Goal: Task Accomplishment & Management: Manage account settings

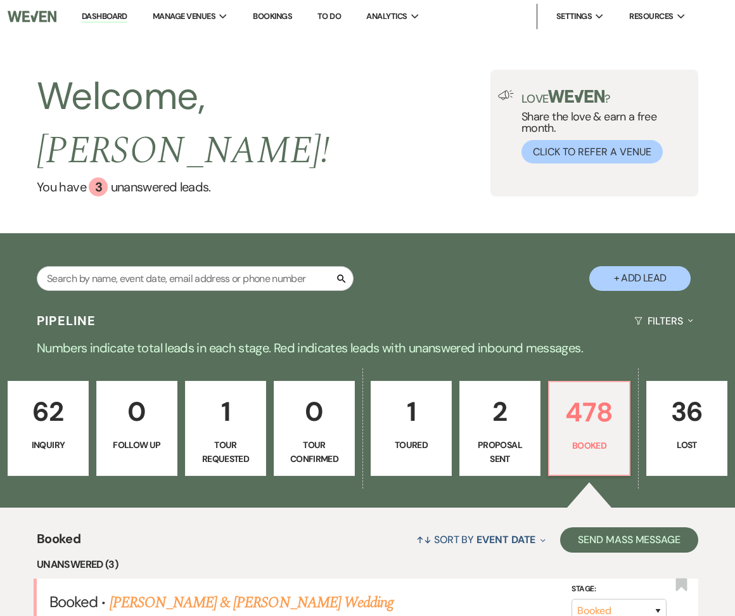
click at [159, 266] on input "text" at bounding box center [195, 278] width 317 height 25
type input "[PERSON_NAME]"
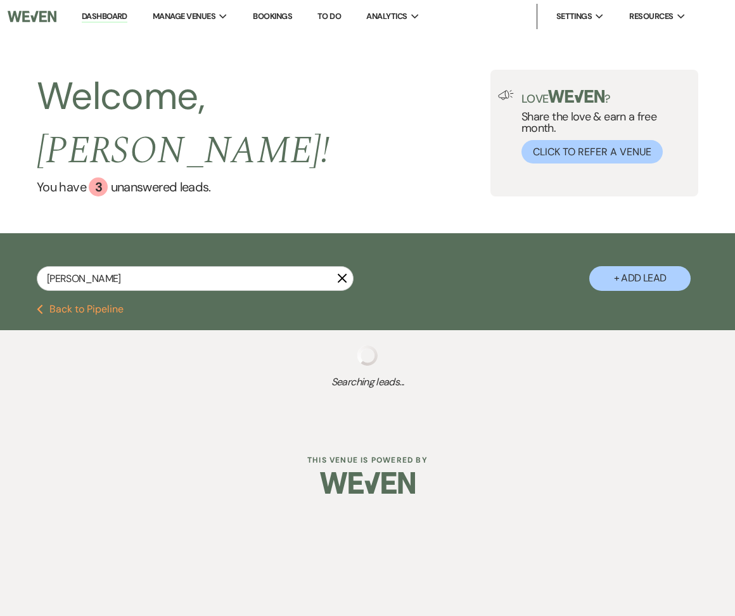
select select "8"
select select "6"
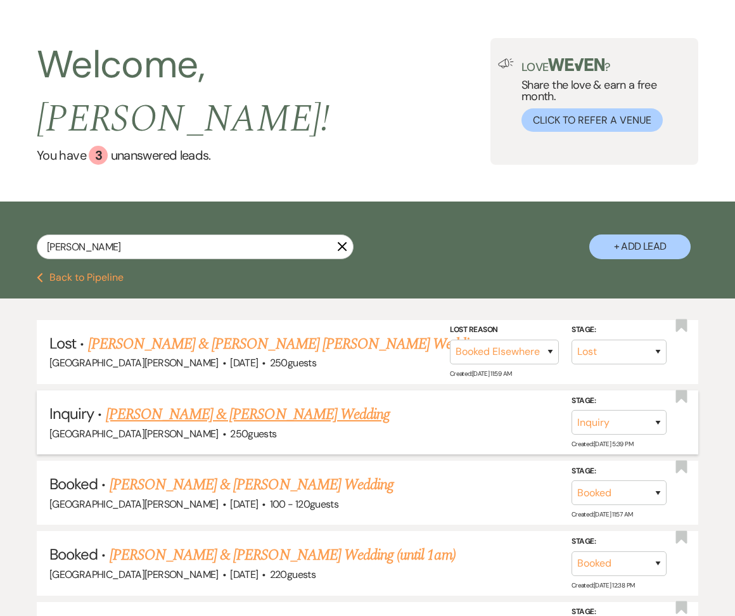
scroll to position [30, 0]
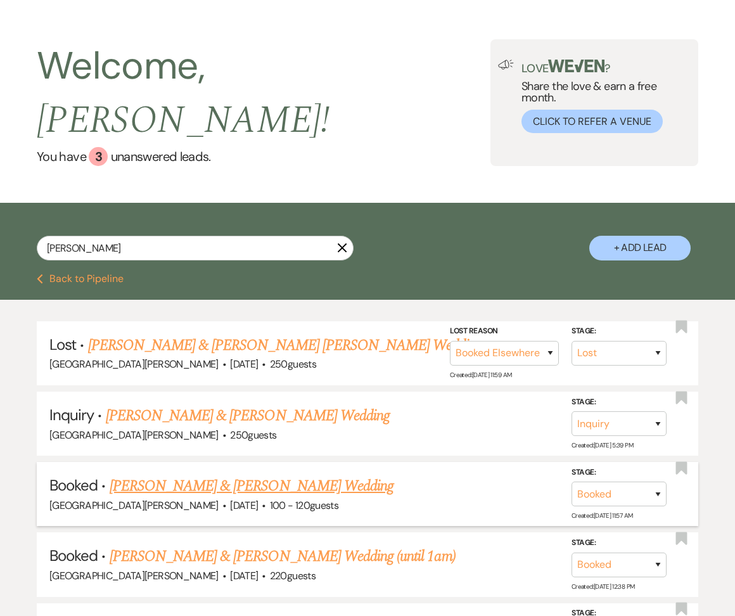
click at [224, 474] on link "[PERSON_NAME] & [PERSON_NAME] Wedding" at bounding box center [252, 485] width 284 height 23
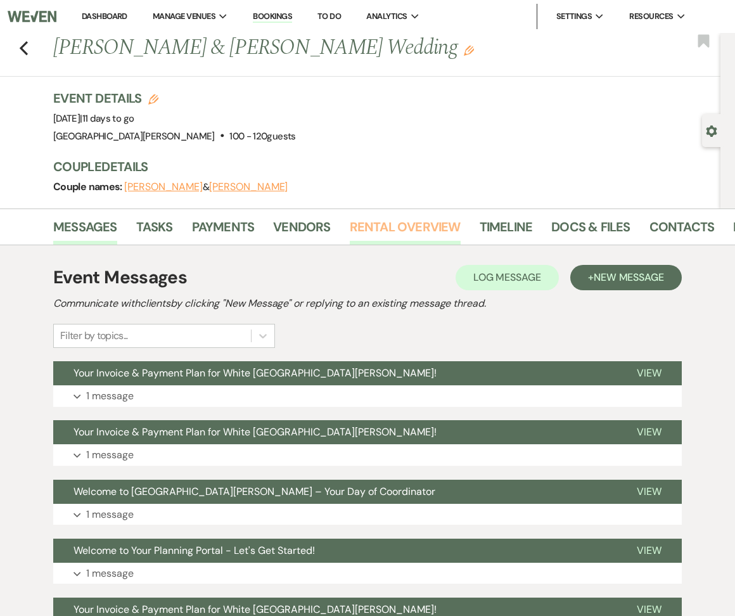
click at [439, 231] on link "Rental Overview" at bounding box center [405, 231] width 111 height 28
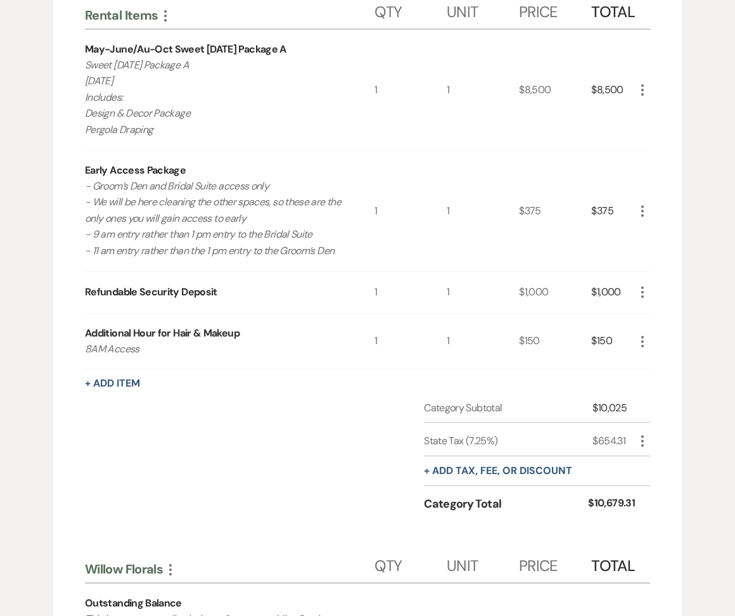
scroll to position [681, 0]
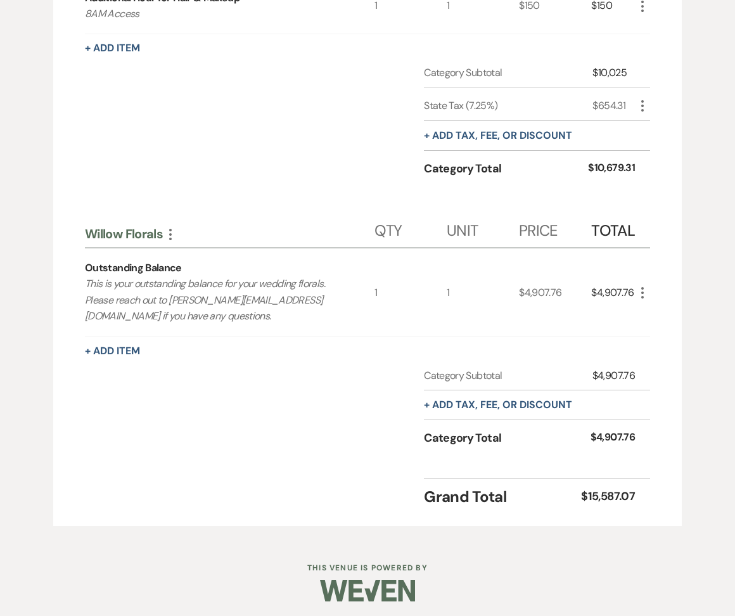
click at [641, 285] on icon "More" at bounding box center [642, 292] width 15 height 15
click at [651, 307] on button "Pencil Edit" at bounding box center [668, 317] width 66 height 20
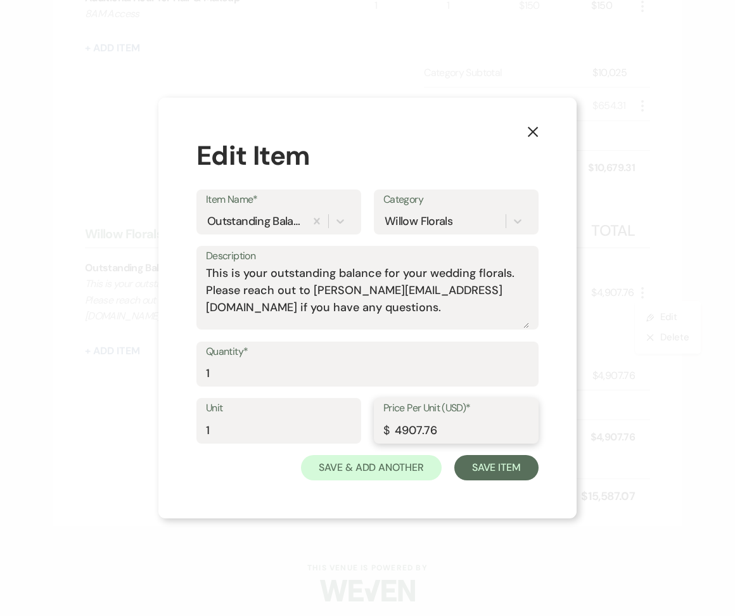
drag, startPoint x: 441, startPoint y: 425, endPoint x: 345, endPoint y: 423, distance: 95.7
click at [345, 424] on div "Unit 1 Price Per Unit (USD)* $ 4907.76" at bounding box center [367, 426] width 342 height 57
type input "3655.72"
click at [514, 473] on button "Save Item" at bounding box center [496, 467] width 84 height 25
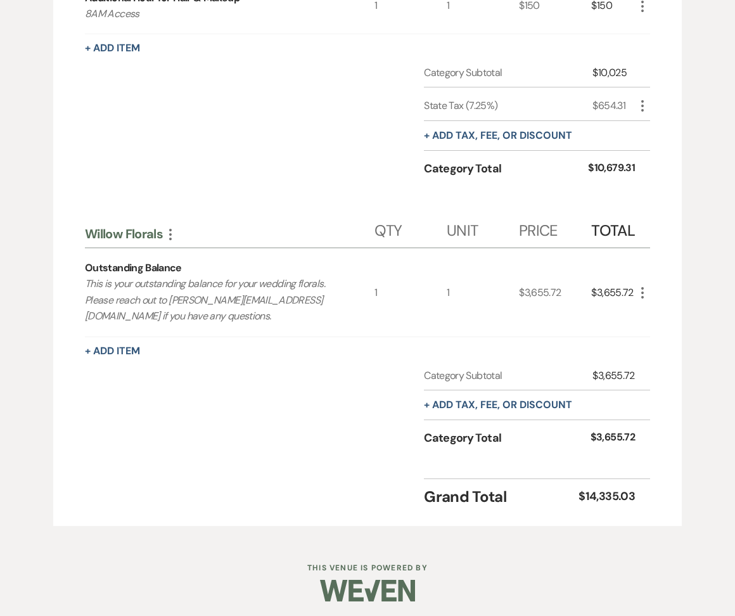
scroll to position [0, 0]
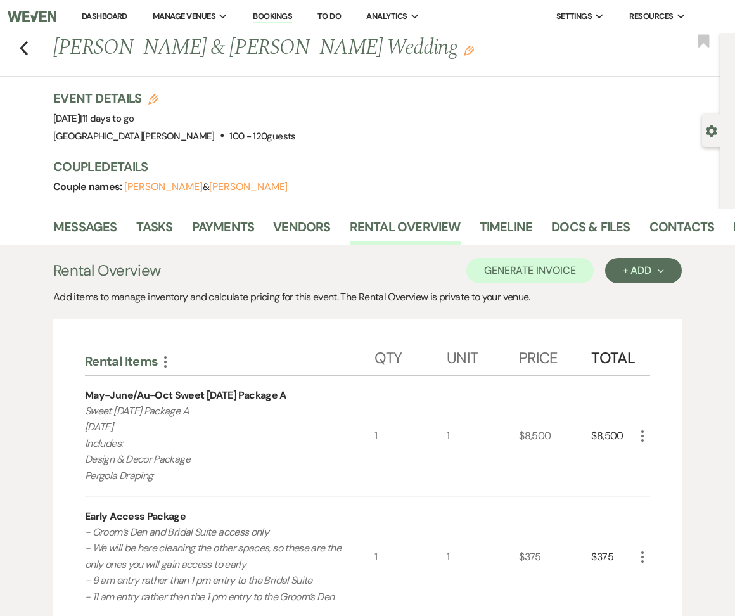
click at [544, 269] on button "Generate Invoice" at bounding box center [529, 270] width 127 height 25
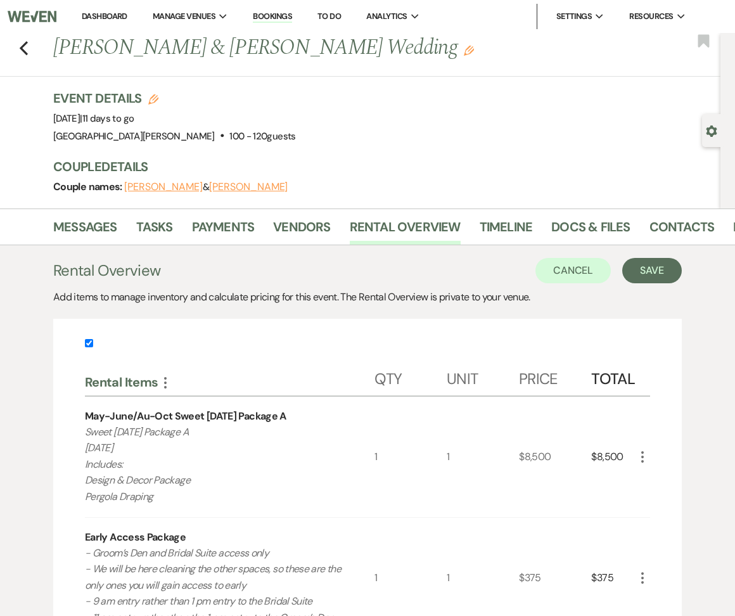
click at [89, 342] on input "checkbox" at bounding box center [89, 343] width 8 height 8
checkbox input "false"
click at [655, 274] on button "Save" at bounding box center [652, 270] width 60 height 25
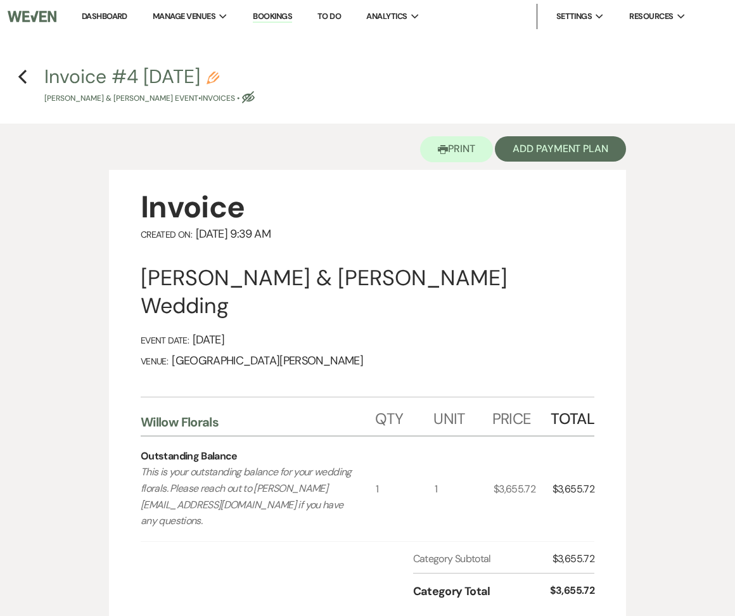
scroll to position [374, 0]
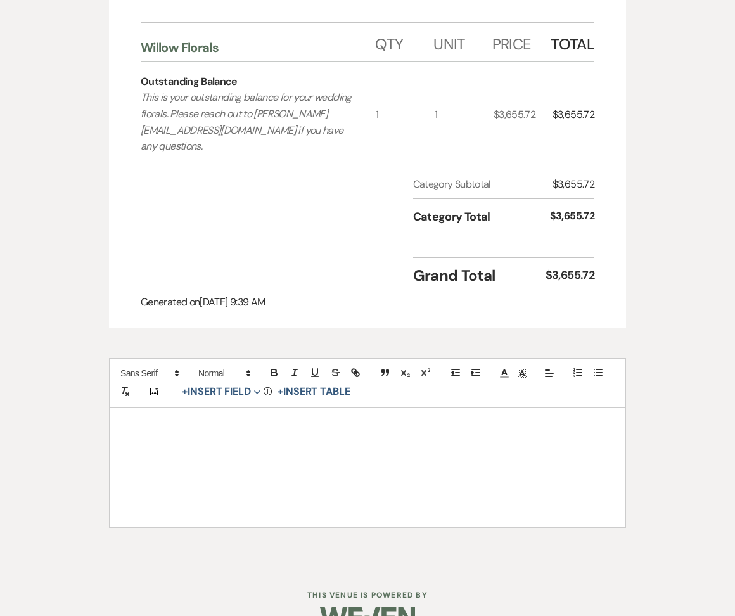
click at [358, 481] on div at bounding box center [368, 467] width 516 height 119
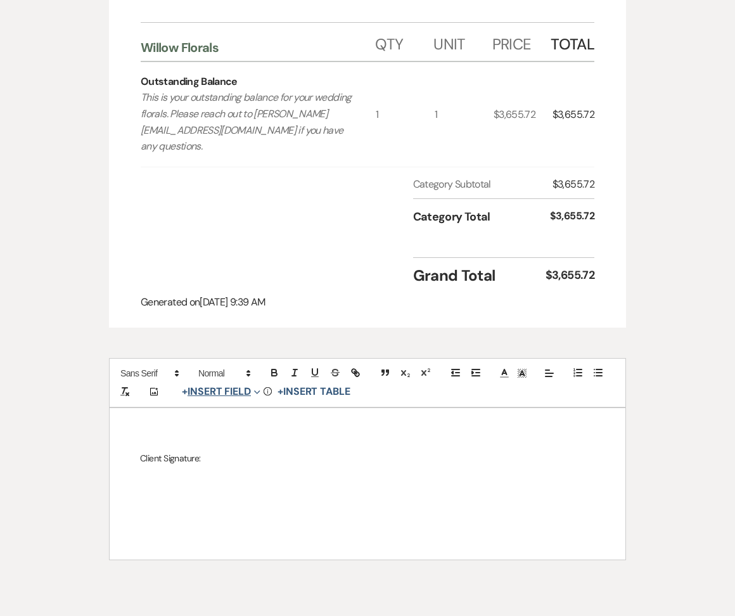
click at [213, 384] on button "+ Insert Field Expand" at bounding box center [220, 391] width 87 height 15
click at [215, 452] on button "Signature Field" at bounding box center [223, 463] width 95 height 23
select select "signatureField"
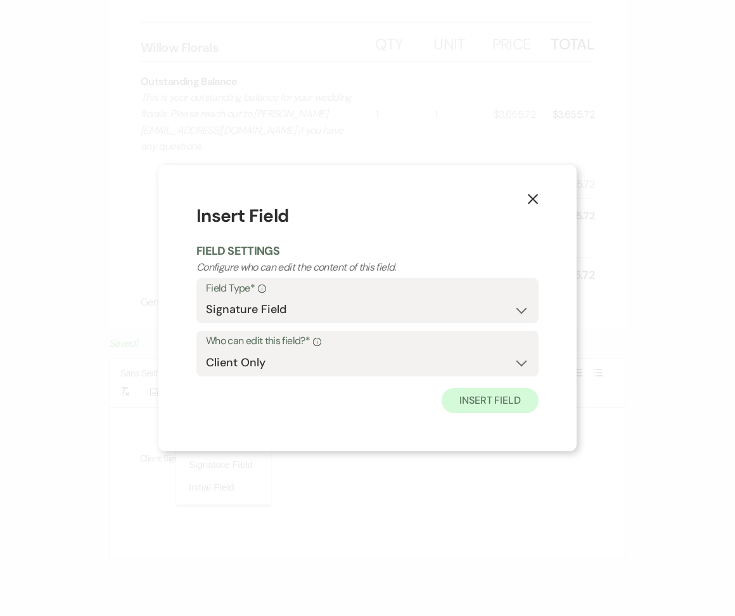
click at [476, 413] on div "X Insert Field Field Settings Configure who can edit the content of this field.…" at bounding box center [367, 308] width 418 height 286
click at [477, 406] on button "Insert Field" at bounding box center [490, 400] width 97 height 25
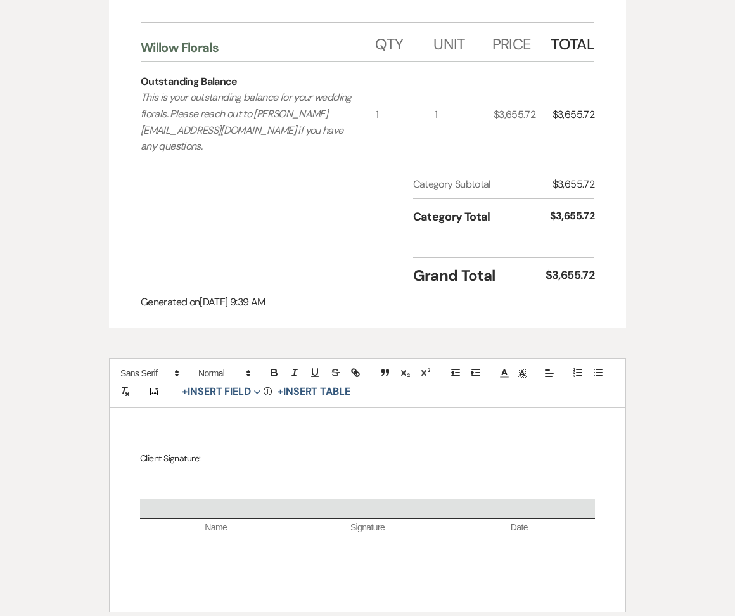
scroll to position [0, 0]
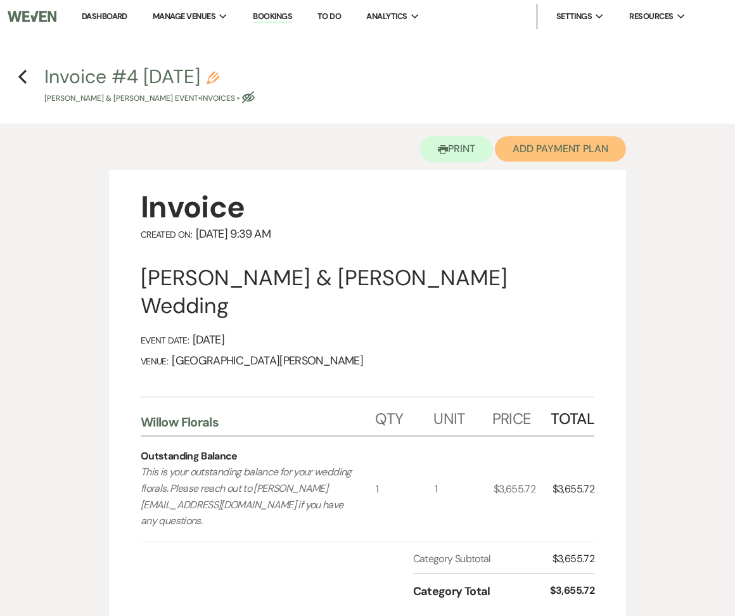
click at [545, 156] on button "Add Payment Plan" at bounding box center [560, 148] width 131 height 25
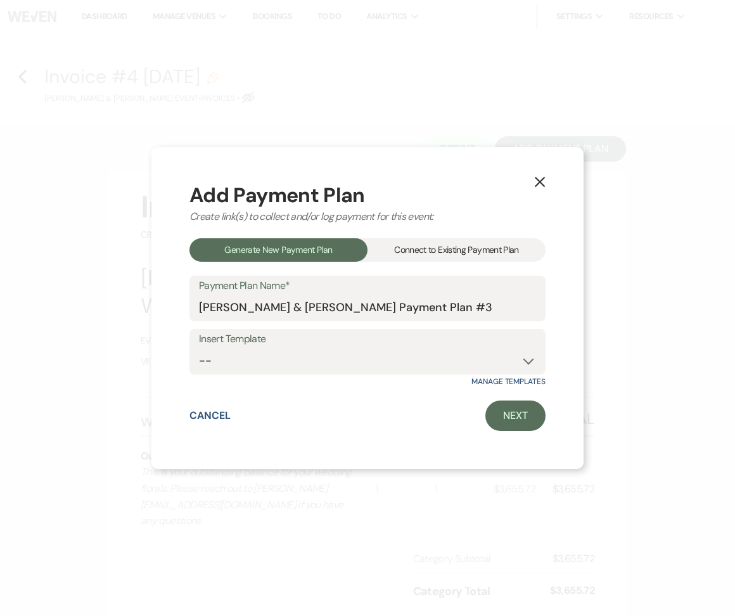
click at [461, 241] on div "Connect to Existing Payment Plan" at bounding box center [456, 249] width 178 height 23
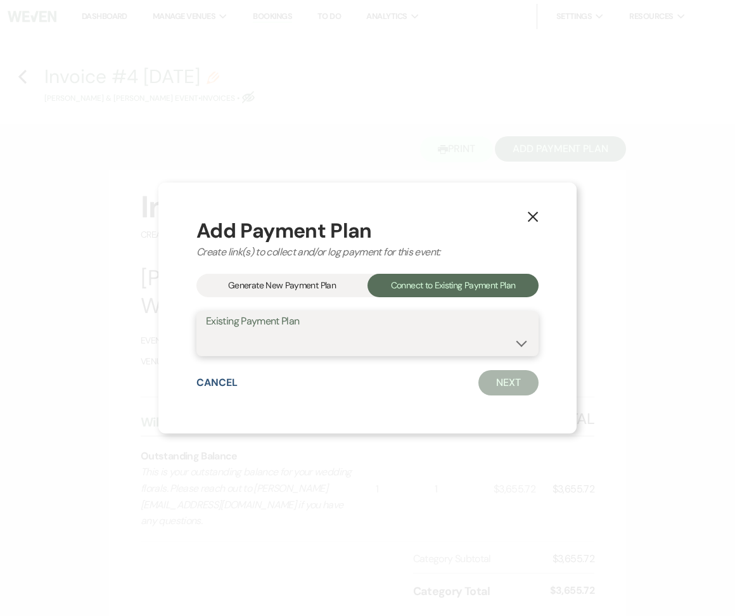
click at [352, 350] on select "[PERSON_NAME] & [PERSON_NAME] Payment Plan #2 [PERSON_NAME] & [PERSON_NAME] Pay…" at bounding box center [367, 342] width 323 height 25
select select "25666"
click at [206, 330] on select "[PERSON_NAME] & [PERSON_NAME] Payment Plan #2 [PERSON_NAME] & [PERSON_NAME] Pay…" at bounding box center [367, 342] width 323 height 25
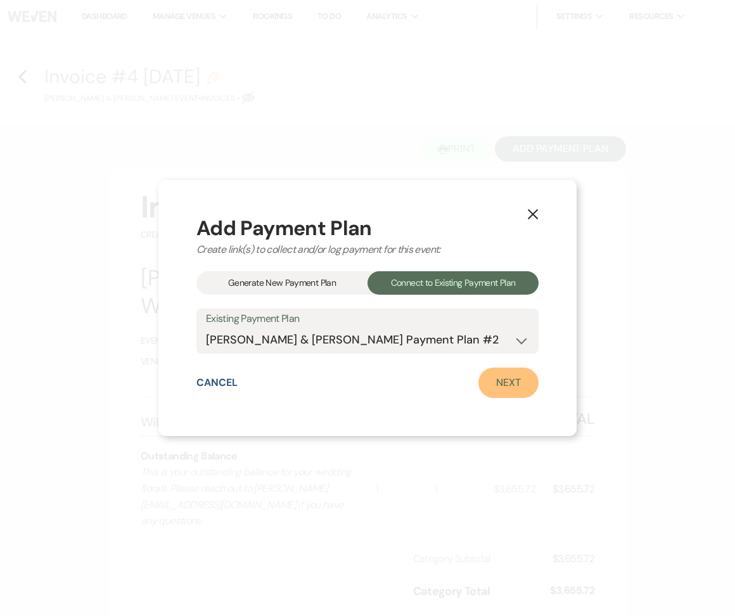
click at [514, 376] on link "Next" at bounding box center [508, 382] width 60 height 30
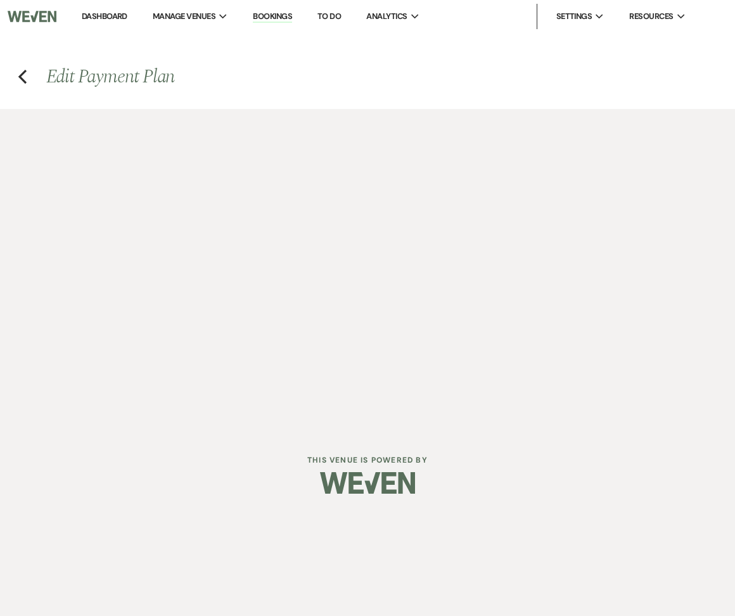
select select "29942"
select select "2"
select select "percentage"
select select "true"
select select "2"
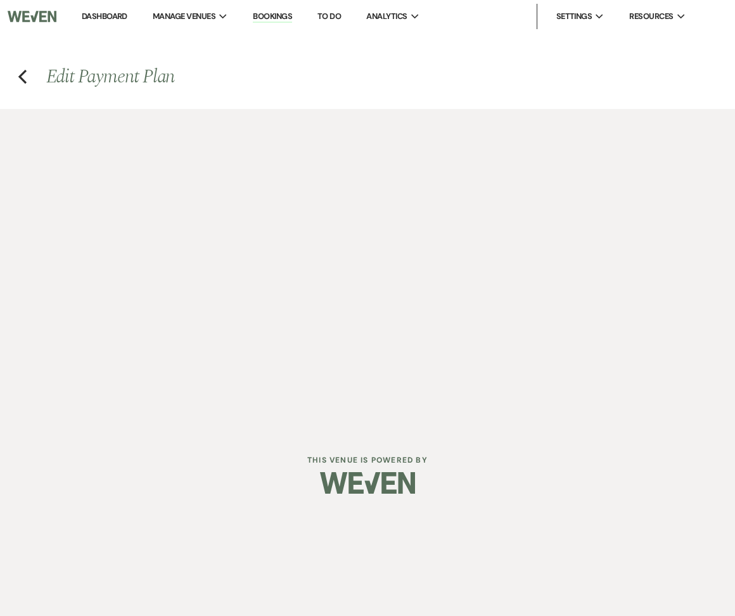
select select "flat"
select select "true"
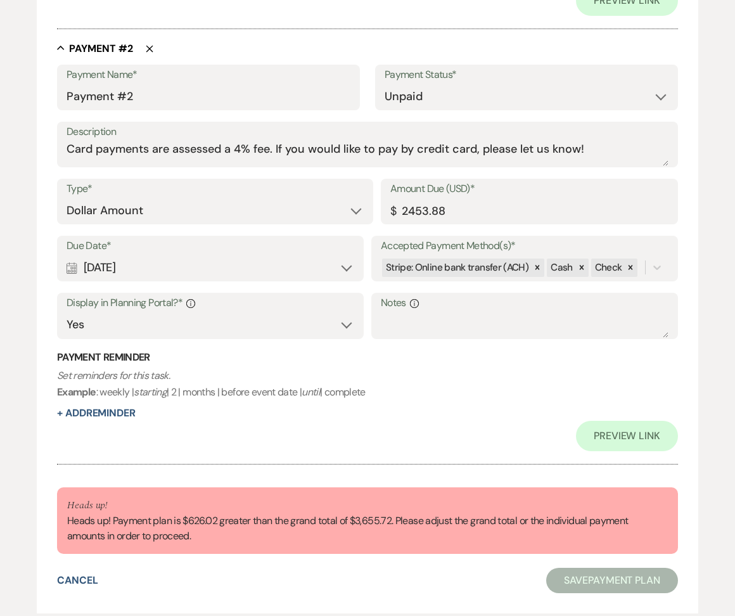
scroll to position [747, 0]
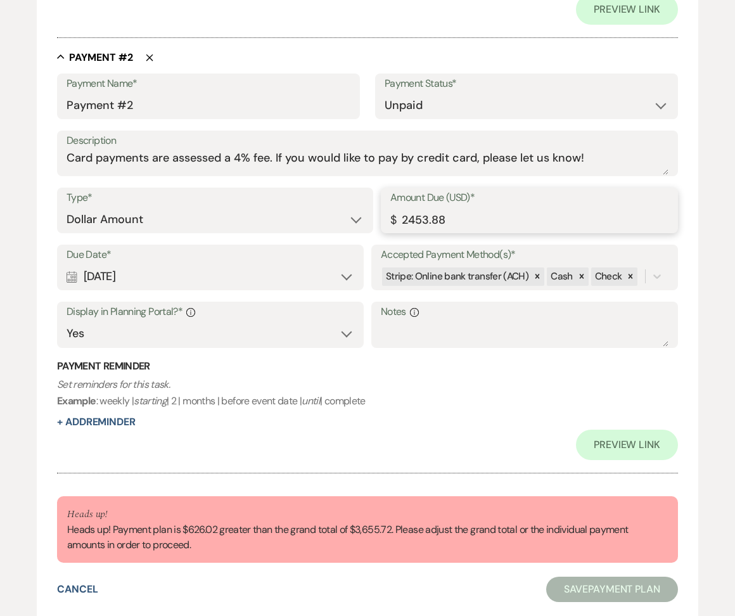
drag, startPoint x: 474, startPoint y: 210, endPoint x: 391, endPoint y: 216, distance: 82.6
click at [391, 216] on div "Amount Due (USD)* $ 2453.88" at bounding box center [529, 211] width 297 height 46
click at [391, 216] on div "$" at bounding box center [393, 220] width 6 height 17
drag, startPoint x: 478, startPoint y: 217, endPoint x: 400, endPoint y: 217, distance: 78.6
click at [400, 217] on input "2453.88" at bounding box center [529, 219] width 278 height 25
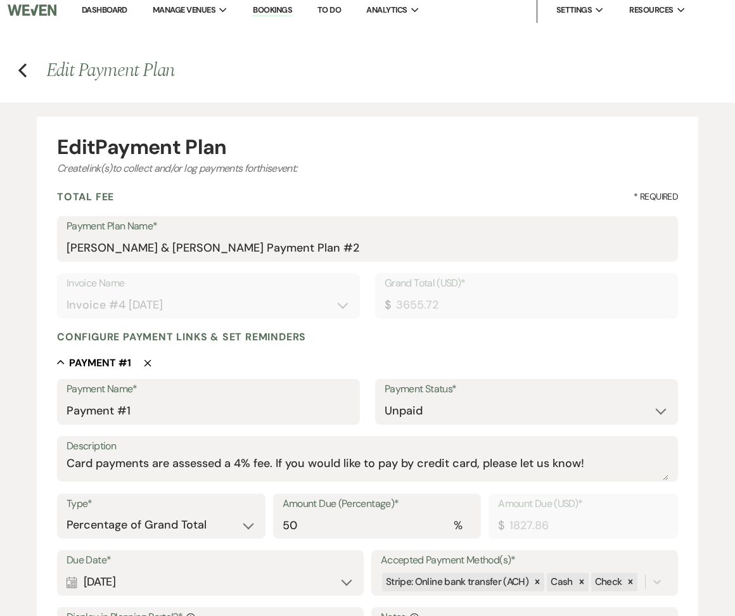
scroll to position [0, 0]
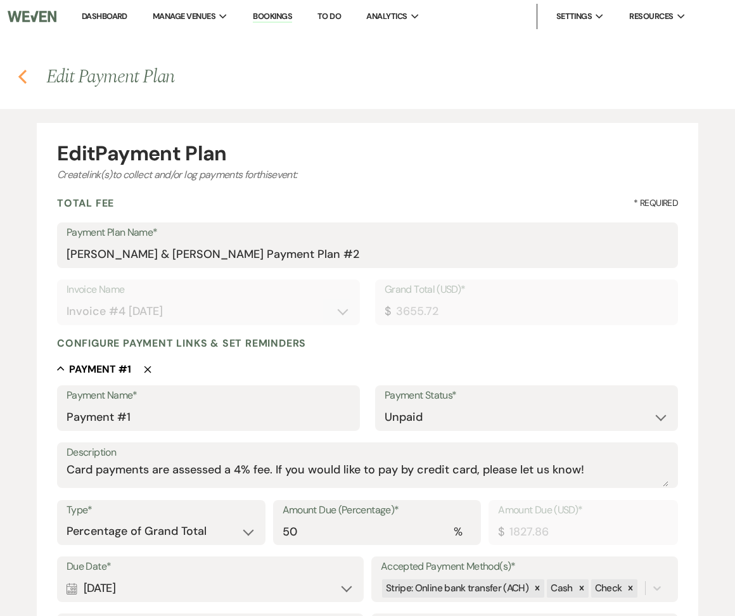
click at [27, 82] on h4 "Previous Edit Payment Plan" at bounding box center [367, 76] width 735 height 27
click at [25, 82] on use "button" at bounding box center [22, 77] width 8 height 14
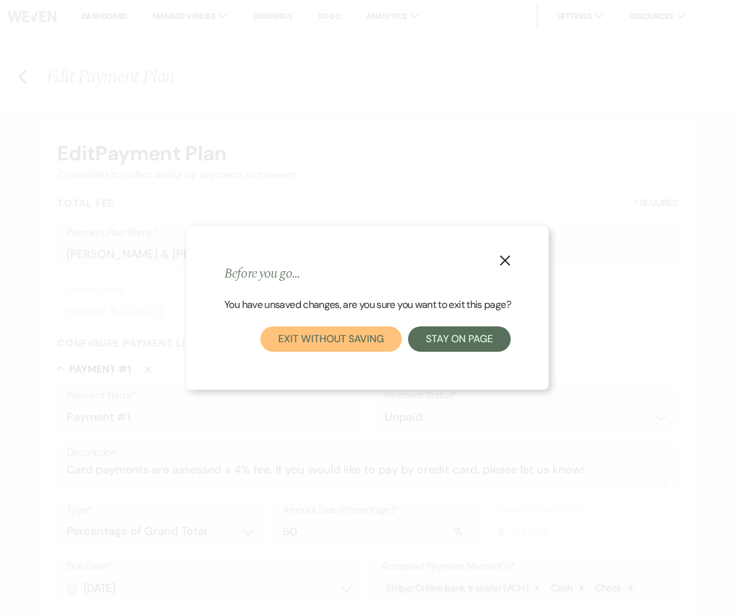
click at [302, 340] on button "Exit without saving" at bounding box center [330, 338] width 141 height 25
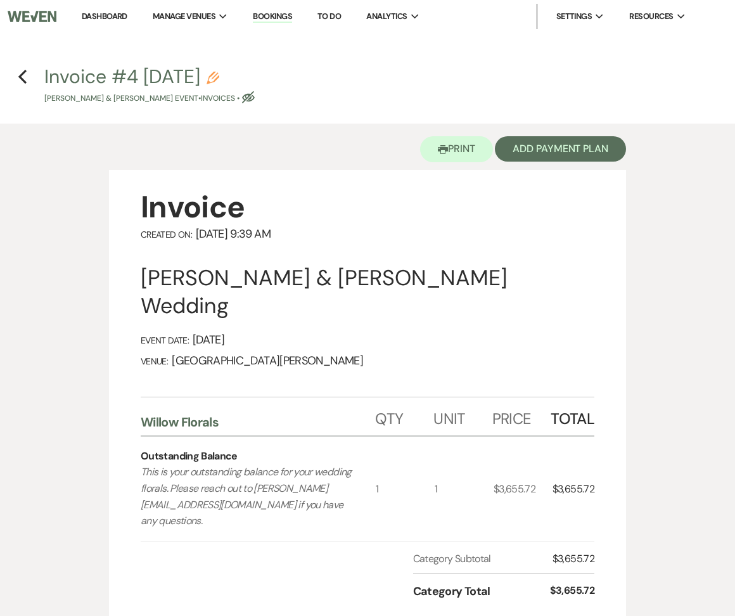
click at [98, 20] on link "Dashboard" at bounding box center [105, 16] width 46 height 11
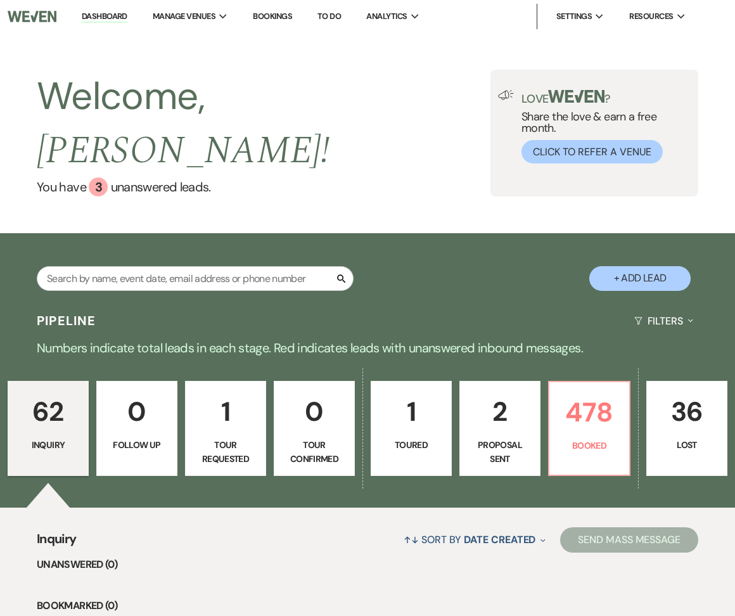
click at [258, 239] on div "Search + Add Lead" at bounding box center [367, 269] width 735 height 61
click at [257, 266] on input "text" at bounding box center [195, 278] width 317 height 25
type input "gates"
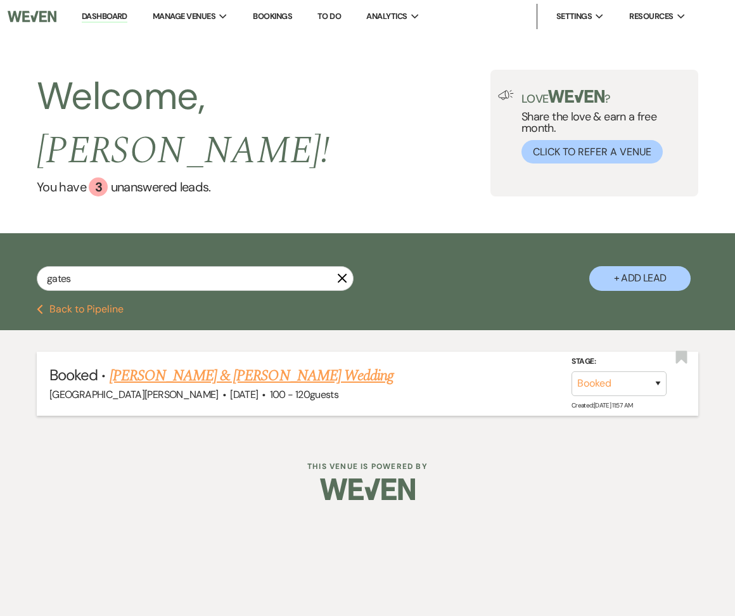
click at [193, 364] on link "[PERSON_NAME] & [PERSON_NAME] Wedding" at bounding box center [252, 375] width 284 height 23
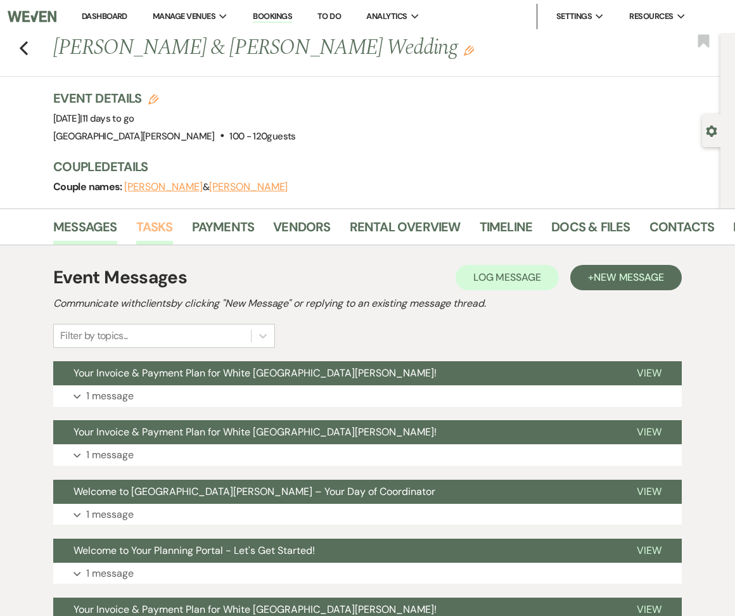
click at [157, 226] on link "Tasks" at bounding box center [154, 231] width 37 height 28
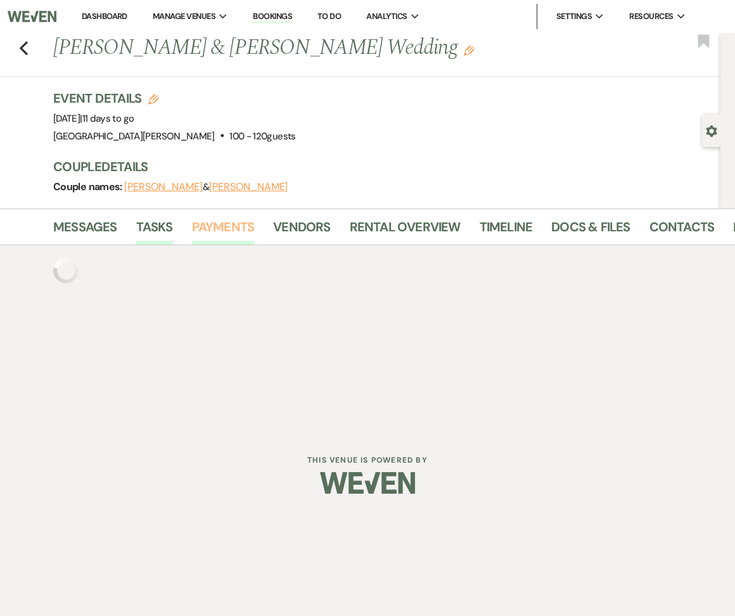
click at [227, 222] on link "Payments" at bounding box center [223, 231] width 63 height 28
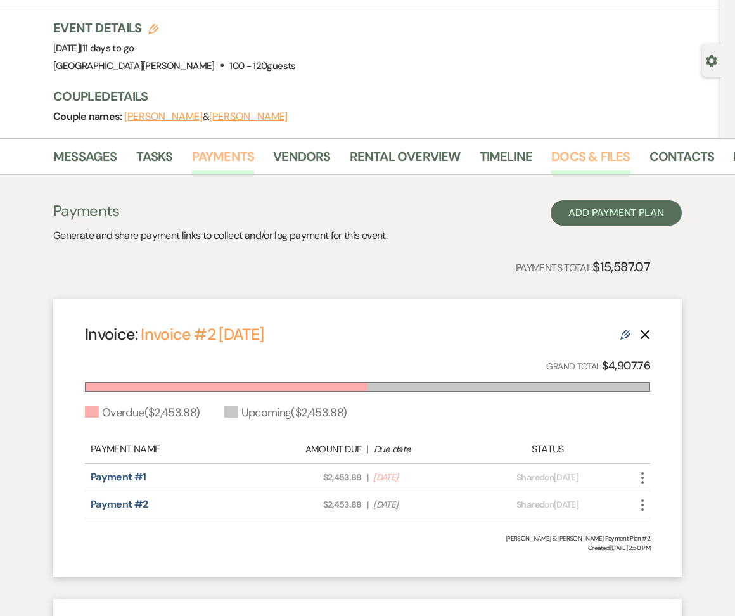
scroll to position [115, 0]
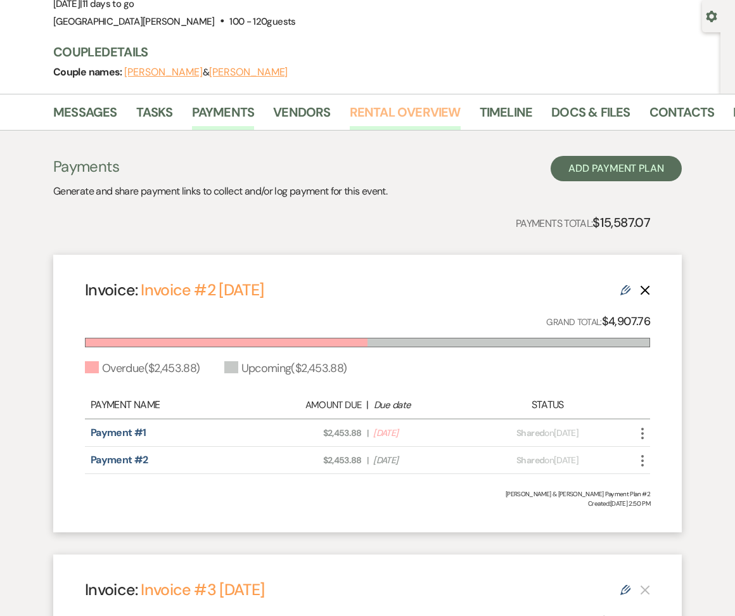
click at [385, 102] on link "Rental Overview" at bounding box center [405, 116] width 111 height 28
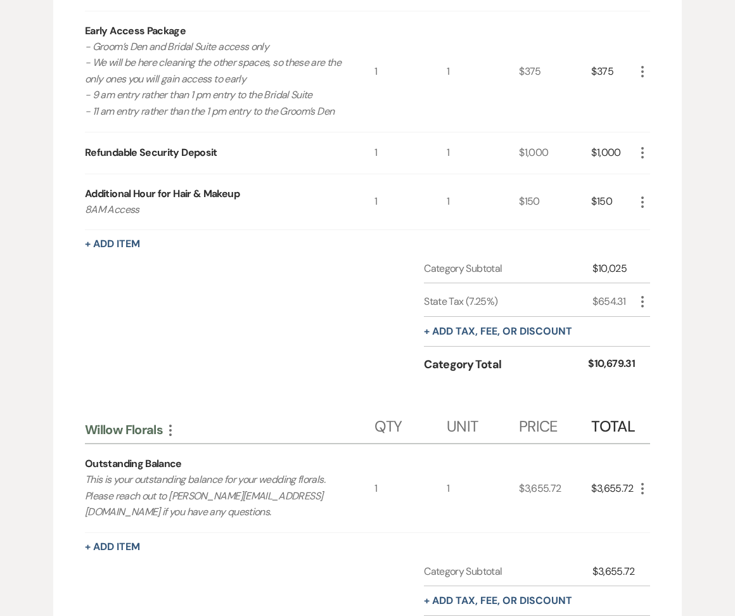
scroll to position [213, 0]
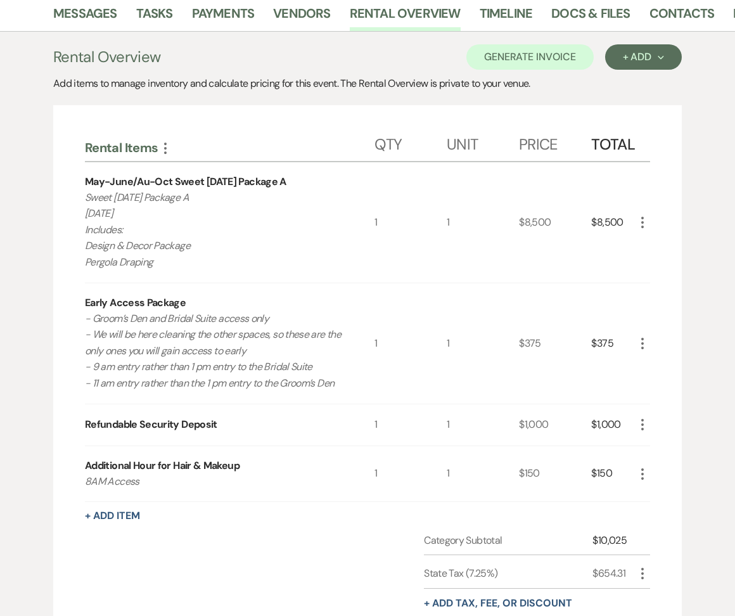
click at [541, 68] on div "Rental Overview Generate Invoice + Add Next Add items to manage inventory and c…" at bounding box center [367, 518] width 628 height 949
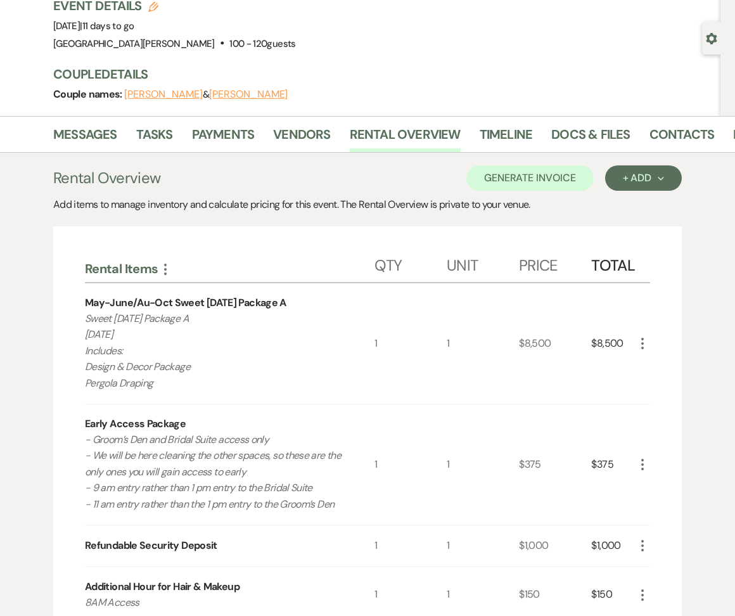
scroll to position [78, 0]
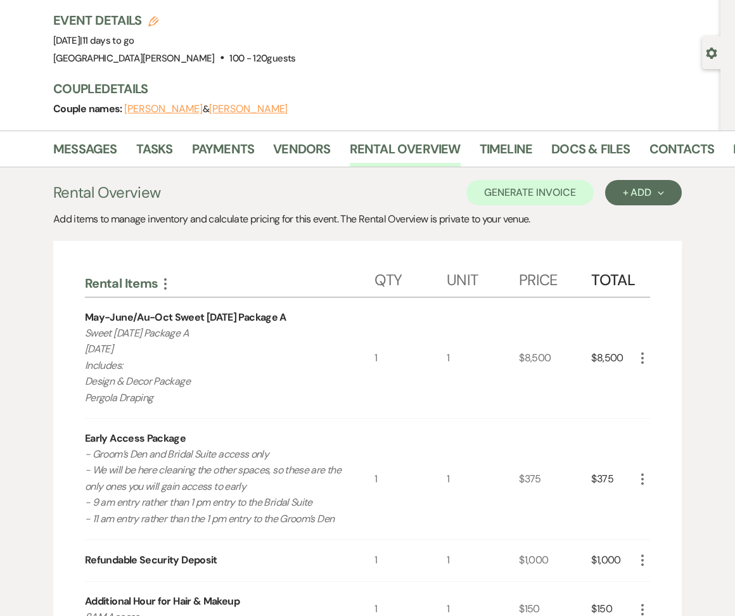
click at [599, 150] on link "Docs & Files" at bounding box center [590, 153] width 79 height 28
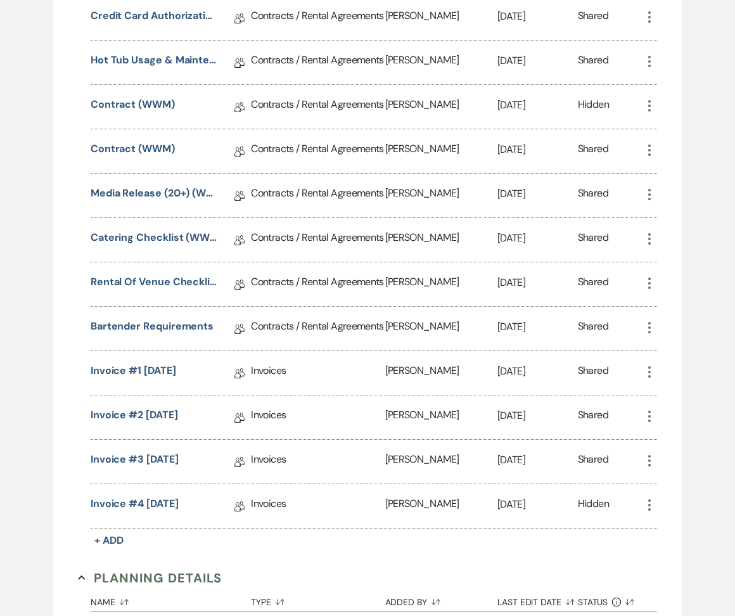
scroll to position [465, 0]
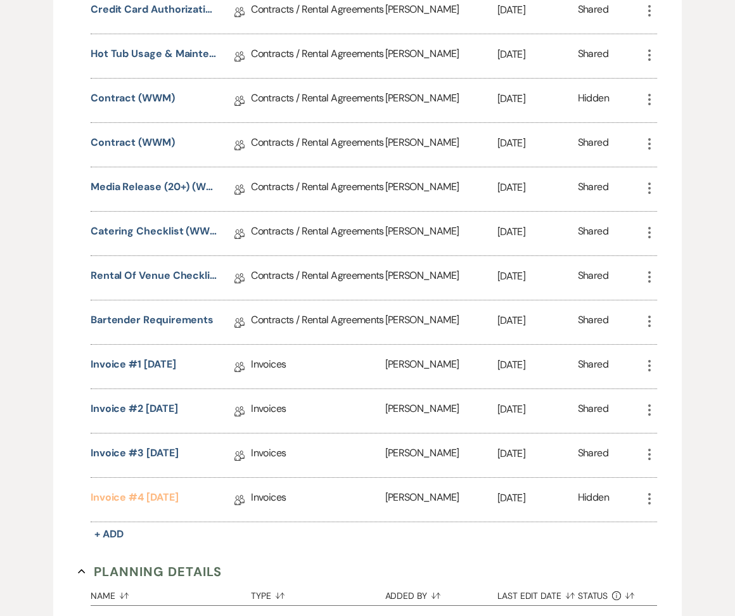
click at [133, 497] on link "Invoice #4 [DATE]" at bounding box center [135, 500] width 88 height 20
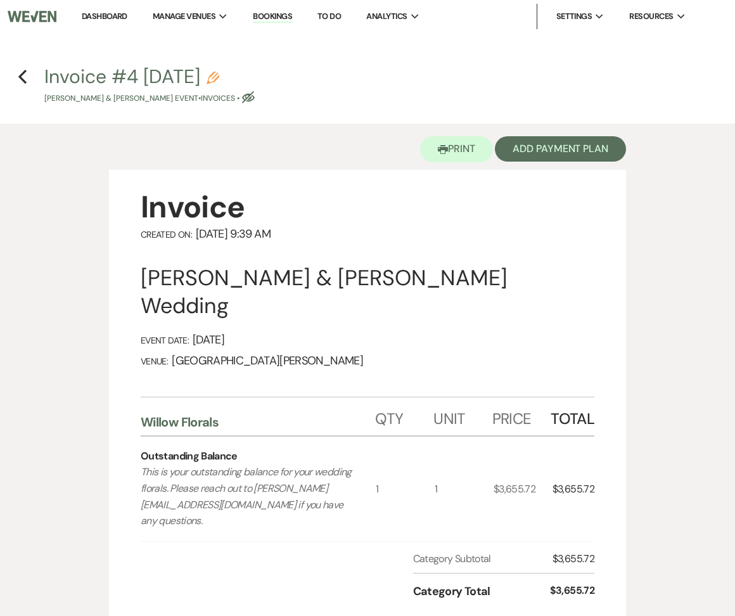
click at [552, 134] on div "Printer Print Add Payment Plan" at bounding box center [367, 147] width 517 height 46
click at [547, 150] on button "Add Payment Plan" at bounding box center [560, 148] width 131 height 25
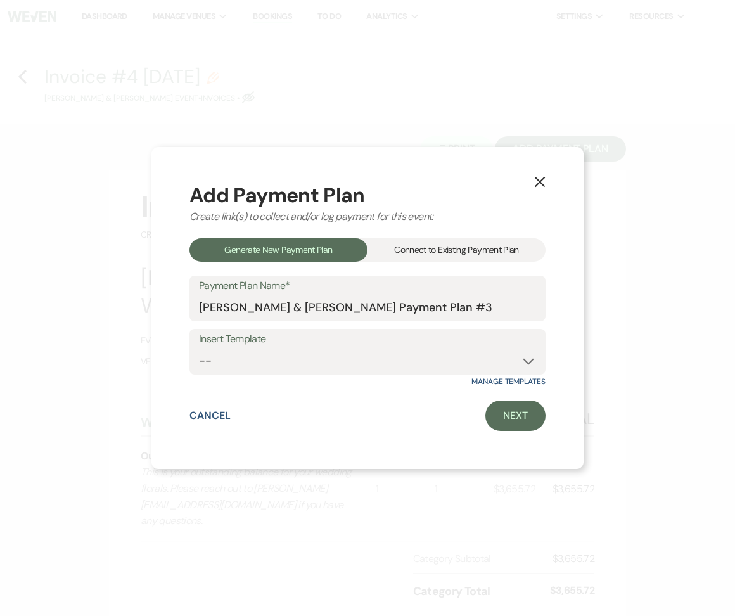
click at [431, 244] on div "Connect to Existing Payment Plan" at bounding box center [456, 249] width 178 height 23
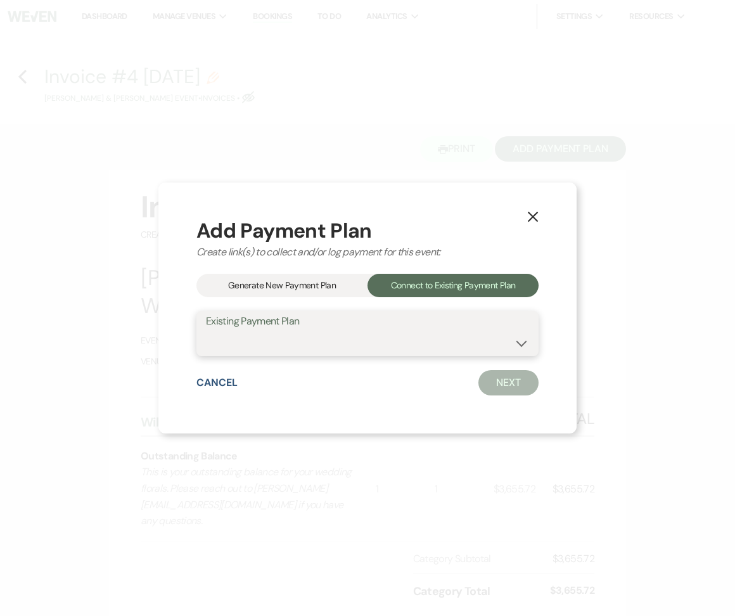
click at [395, 355] on select "[PERSON_NAME] & [PERSON_NAME] Payment Plan #2 [PERSON_NAME] & [PERSON_NAME] Pay…" at bounding box center [367, 342] width 323 height 25
click at [206, 330] on select "[PERSON_NAME] & [PERSON_NAME] Payment Plan #2 [PERSON_NAME] & [PERSON_NAME] Pay…" at bounding box center [367, 342] width 323 height 25
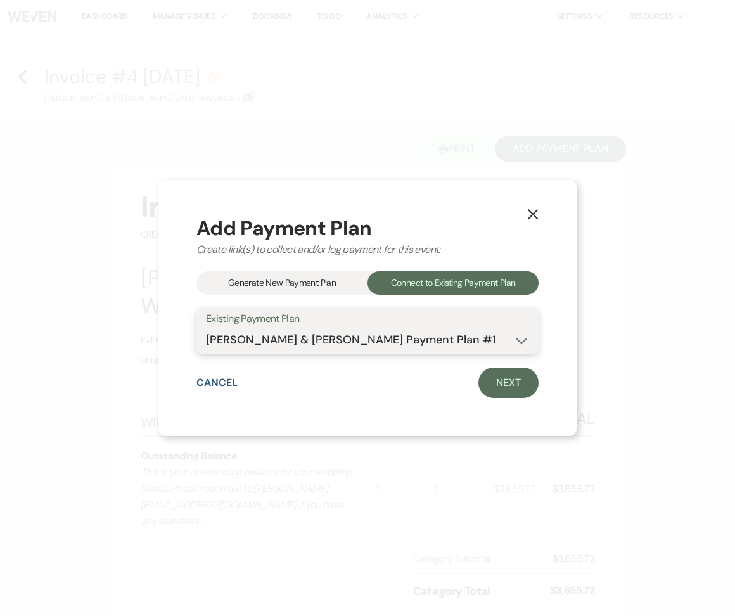
click at [328, 334] on select "[PERSON_NAME] & [PERSON_NAME] Payment Plan #2 [PERSON_NAME] & [PERSON_NAME] Pay…" at bounding box center [367, 340] width 323 height 25
select select "25666"
click at [206, 328] on select "[PERSON_NAME] & [PERSON_NAME] Payment Plan #2 [PERSON_NAME] & [PERSON_NAME] Pay…" at bounding box center [367, 340] width 323 height 25
click at [512, 379] on link "Next" at bounding box center [508, 382] width 60 height 30
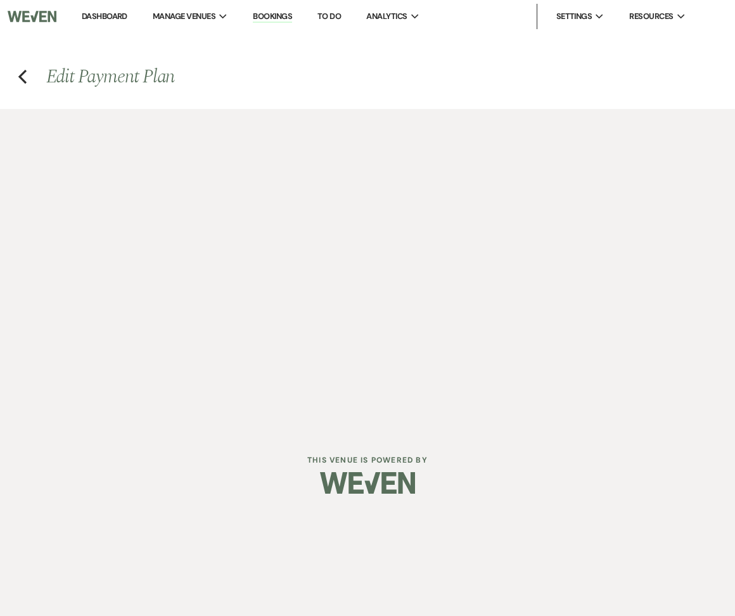
select select "29942"
select select "2"
select select "percentage"
select select "true"
select select "2"
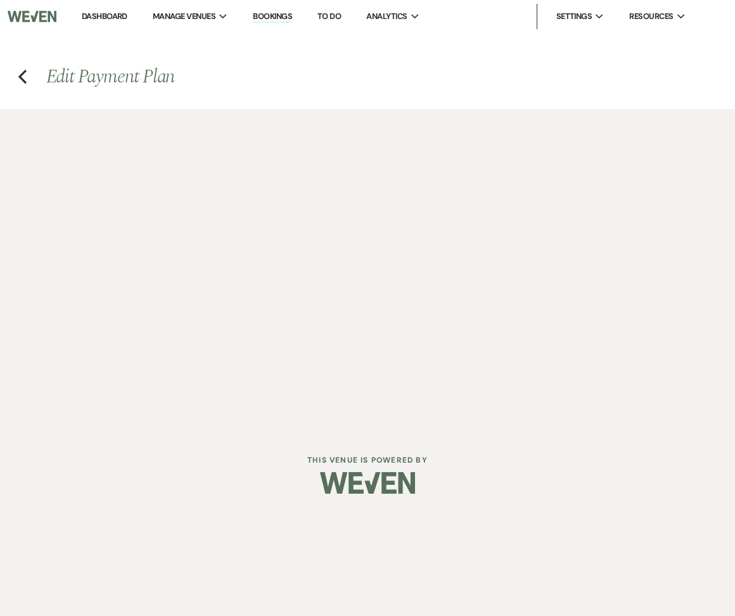
select select "flat"
select select "true"
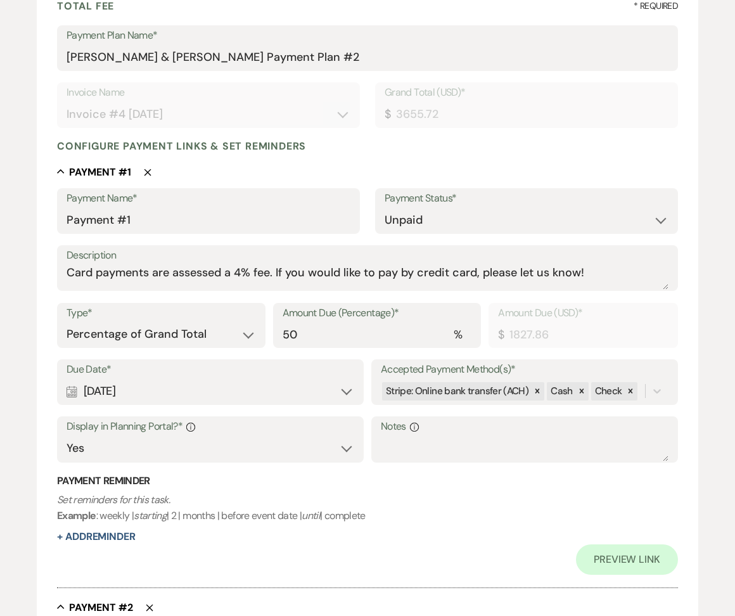
scroll to position [206, 0]
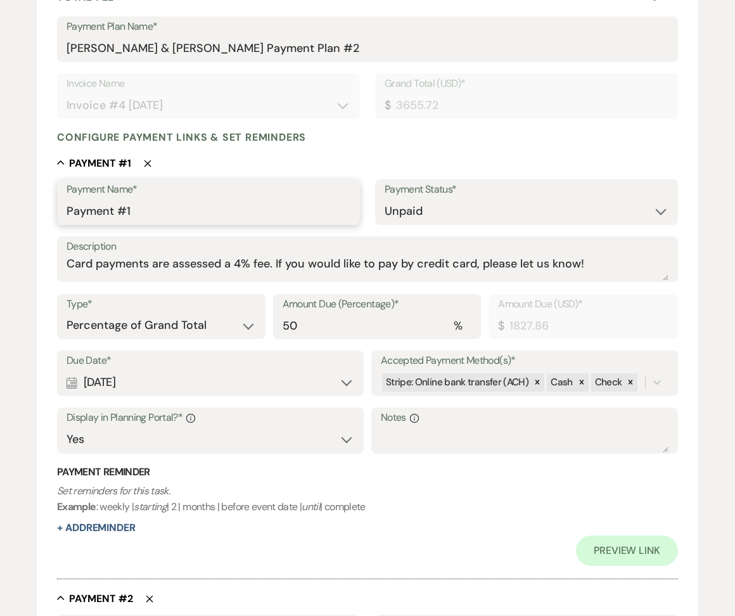
drag, startPoint x: 152, startPoint y: 202, endPoint x: 139, endPoint y: 220, distance: 22.2
click at [139, 221] on input "Payment #1" at bounding box center [209, 211] width 284 height 25
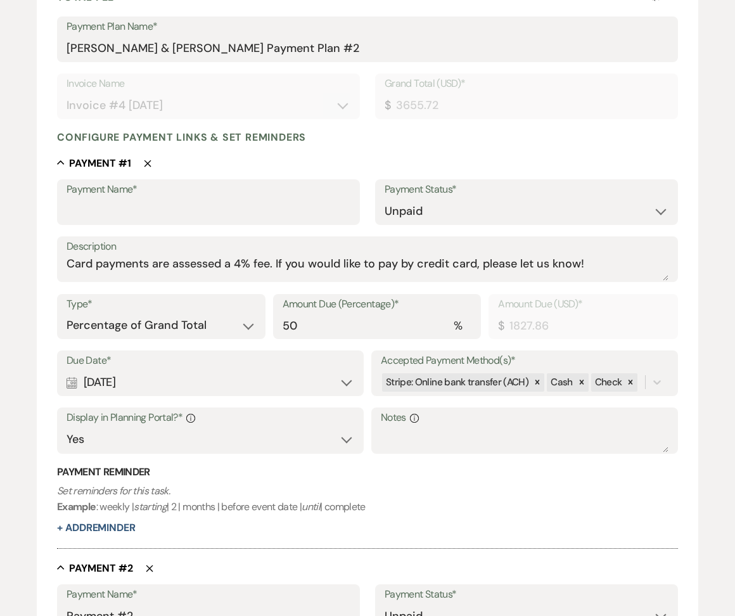
click at [151, 163] on div "Collapse Payment # 1 Delete" at bounding box center [367, 162] width 621 height 13
click at [146, 163] on use "button" at bounding box center [147, 163] width 7 height 7
type input "Payment #2"
select select "flat"
type input "2453.88"
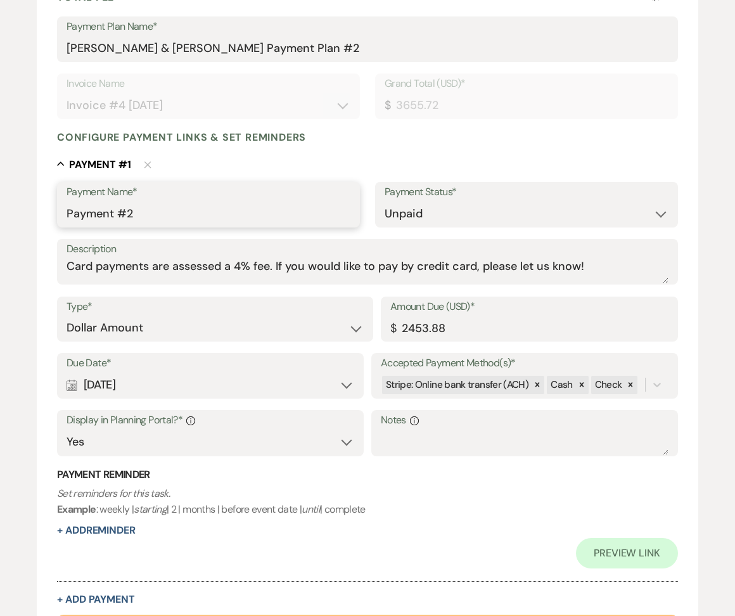
drag, startPoint x: 147, startPoint y: 220, endPoint x: 21, endPoint y: 216, distance: 126.1
click at [21, 217] on div "Edit Payment Plan Create link(s) to collect and/or log payments for this event:…" at bounding box center [367, 314] width 735 height 822
type input "Floral Payment"
drag, startPoint x: 461, startPoint y: 331, endPoint x: 382, endPoint y: 331, distance: 79.2
click at [382, 331] on div "Amount Due (USD)* $ 2453.88" at bounding box center [529, 319] width 297 height 46
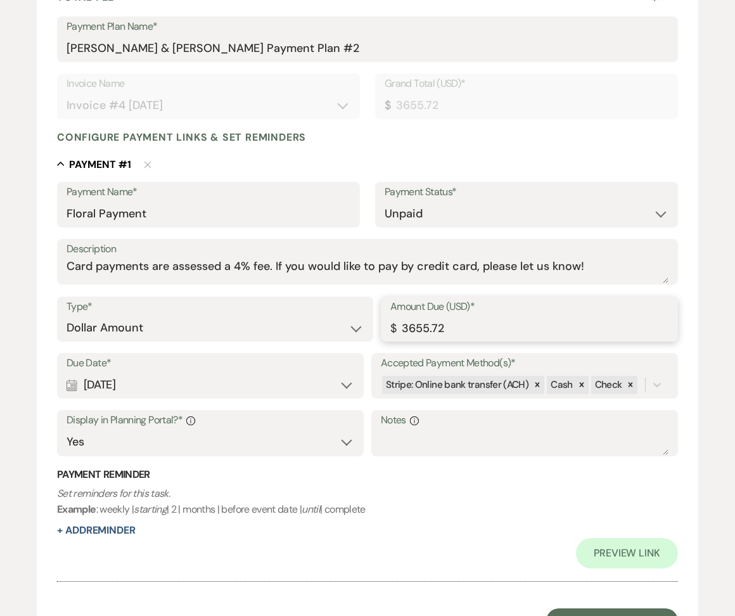
scroll to position [324, 0]
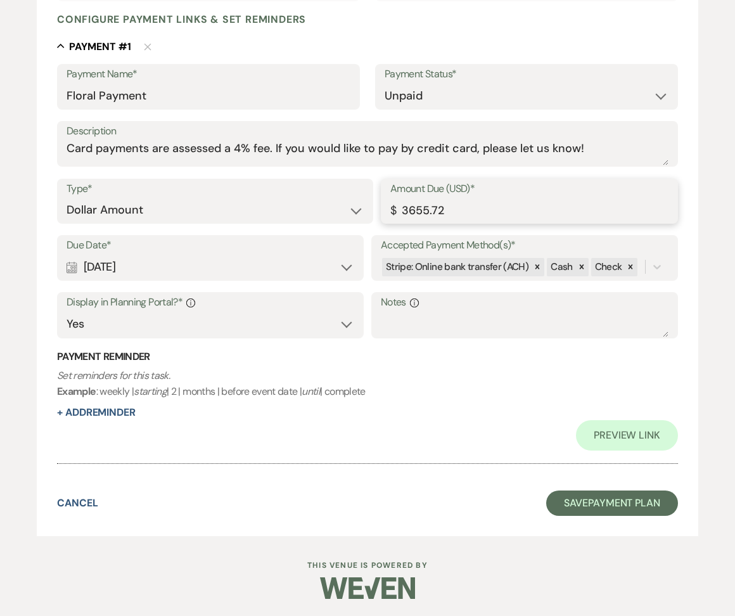
type input "3655.72"
click at [165, 258] on div "Calendar [DATE] Expand" at bounding box center [211, 267] width 288 height 25
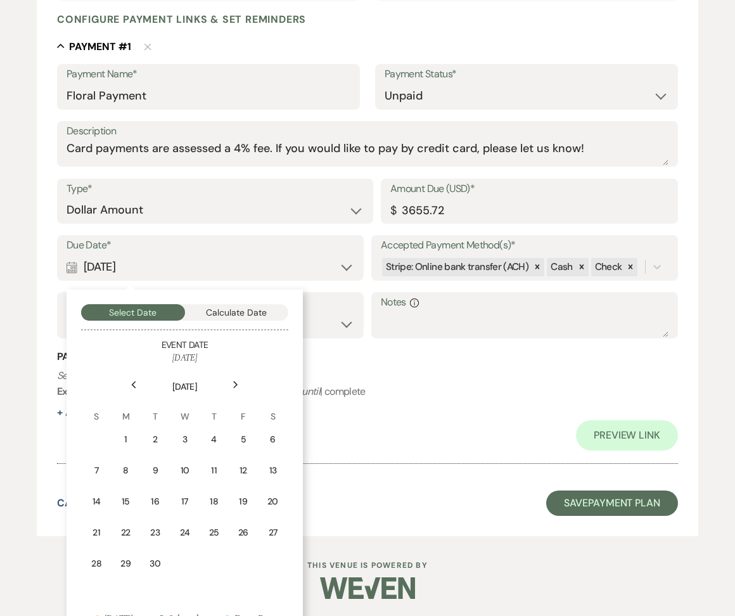
click at [424, 390] on p "Set reminders for this task. Example : weekly | starting | 2 | months | before …" at bounding box center [367, 383] width 621 height 32
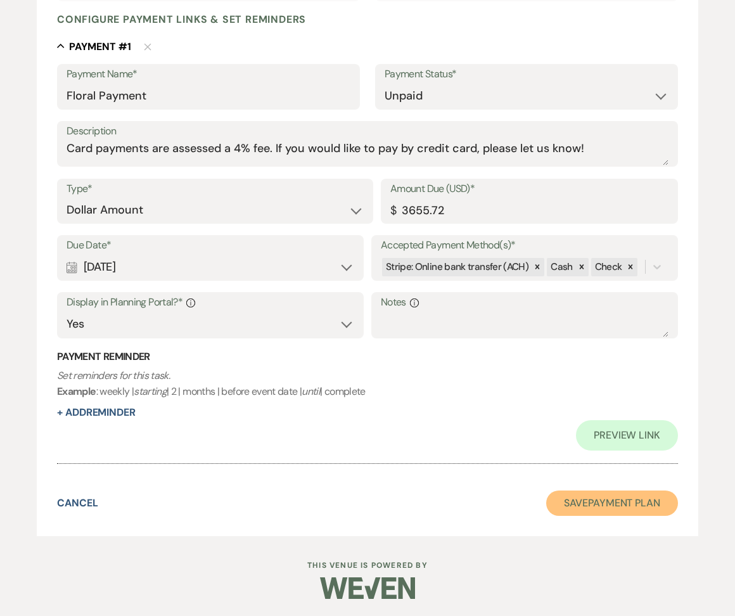
click at [585, 490] on button "Save Payment Plan" at bounding box center [612, 502] width 132 height 25
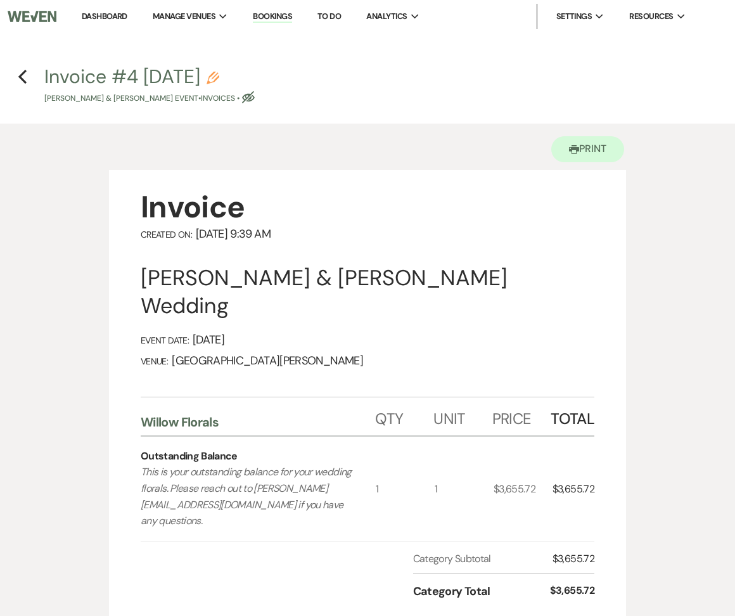
click at [5, 80] on h4 "Previous Invoice #4 [DATE] Pencil [PERSON_NAME] & [PERSON_NAME] Event • Invoice…" at bounding box center [367, 83] width 735 height 41
click at [31, 80] on h4 "Previous Invoice #4 [DATE] Pencil [PERSON_NAME] & [PERSON_NAME] Event • Invoice…" at bounding box center [367, 83] width 735 height 41
click at [23, 80] on use "button" at bounding box center [22, 77] width 8 height 14
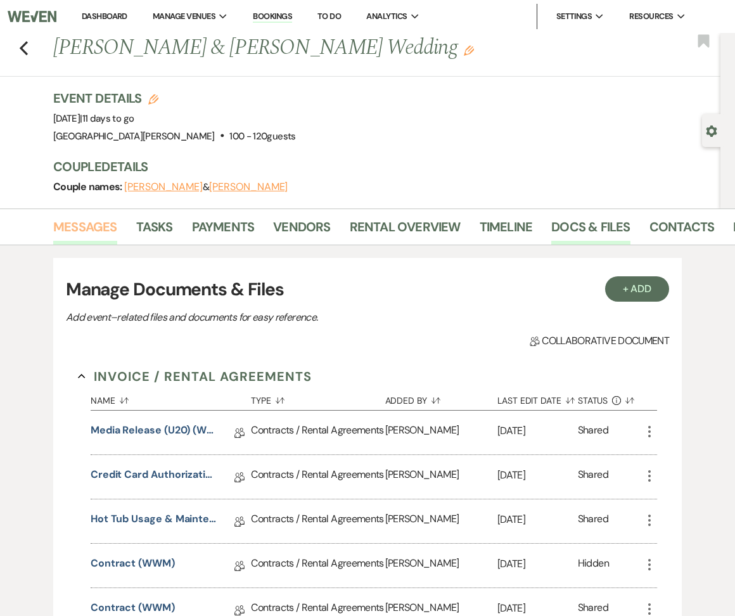
click at [84, 234] on link "Messages" at bounding box center [85, 231] width 64 height 28
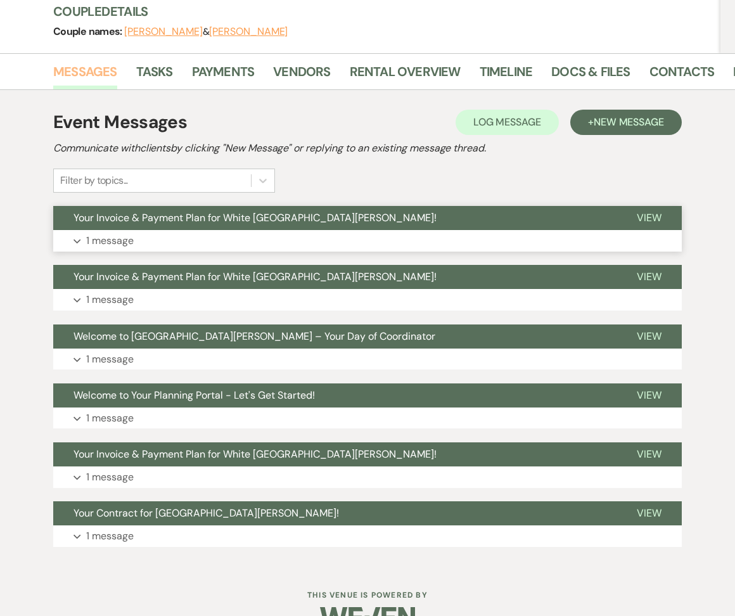
scroll to position [162, 0]
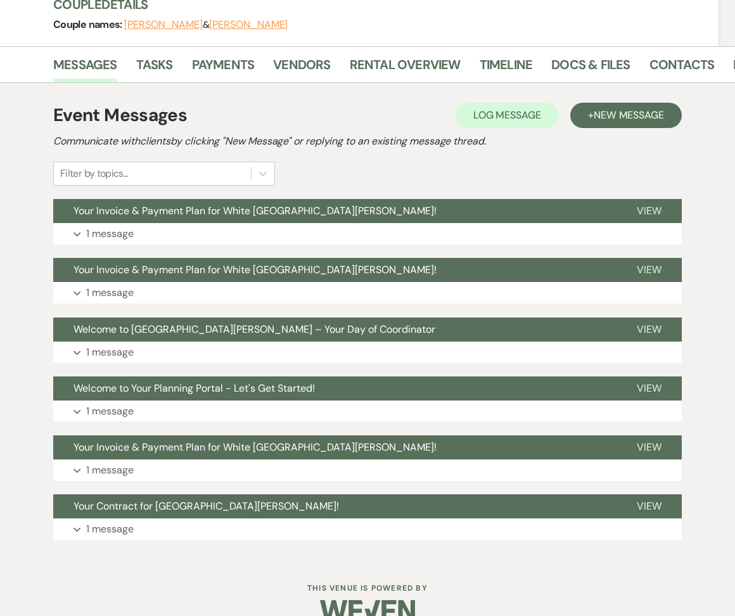
click at [568, 125] on div "Log Log Message + New Message" at bounding box center [568, 115] width 226 height 25
click at [597, 115] on span "New Message" at bounding box center [629, 114] width 70 height 13
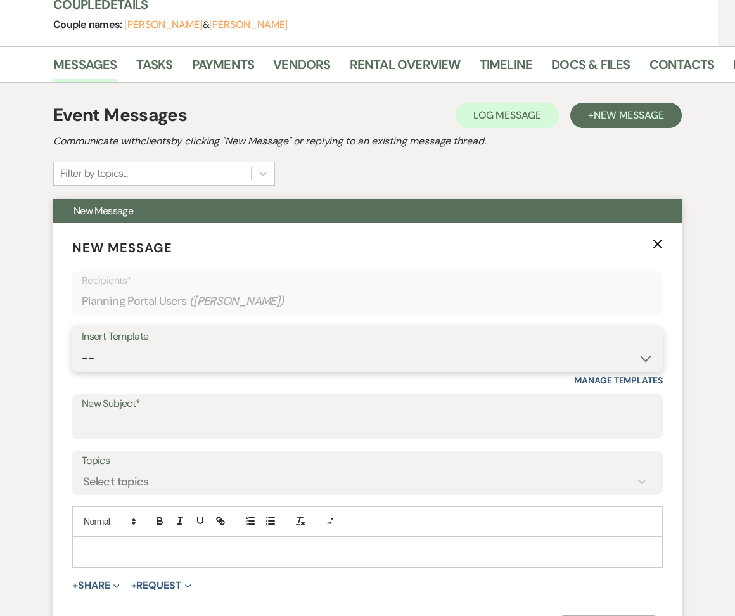
click at [134, 353] on select "-- Follow Up WWM Initial Inquiry Response Planning Portal Introduction (Booked …" at bounding box center [367, 358] width 571 height 25
select select "5027"
click at [82, 346] on select "-- Follow Up WWM Initial Inquiry Response Planning Portal Introduction (Booked …" at bounding box center [367, 358] width 571 height 25
type input "Your Invoice & Payment Plan for White [GEOGRAPHIC_DATA][PERSON_NAME]!"
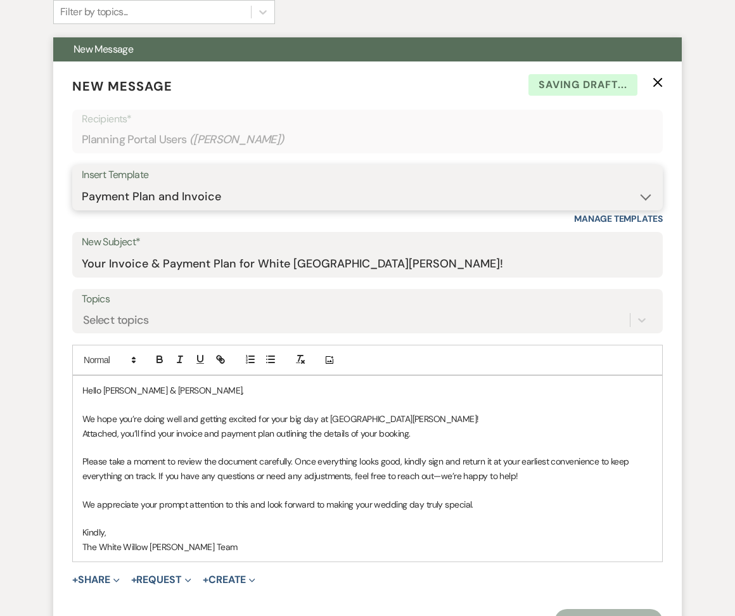
scroll to position [352, 0]
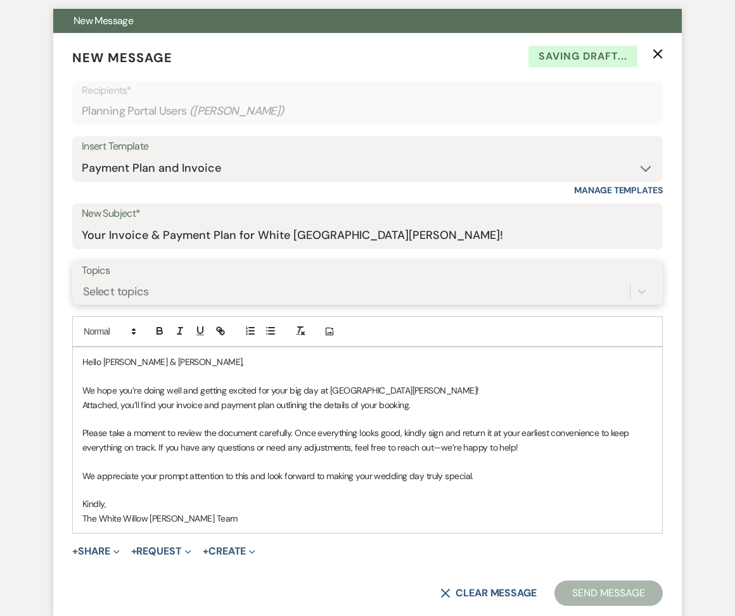
click at [169, 284] on div "Select topics" at bounding box center [356, 292] width 548 height 22
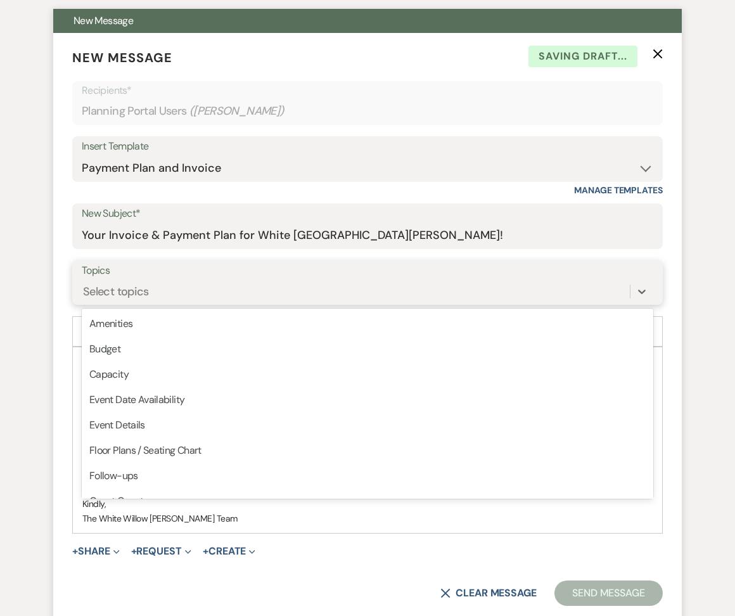
scroll to position [321, 0]
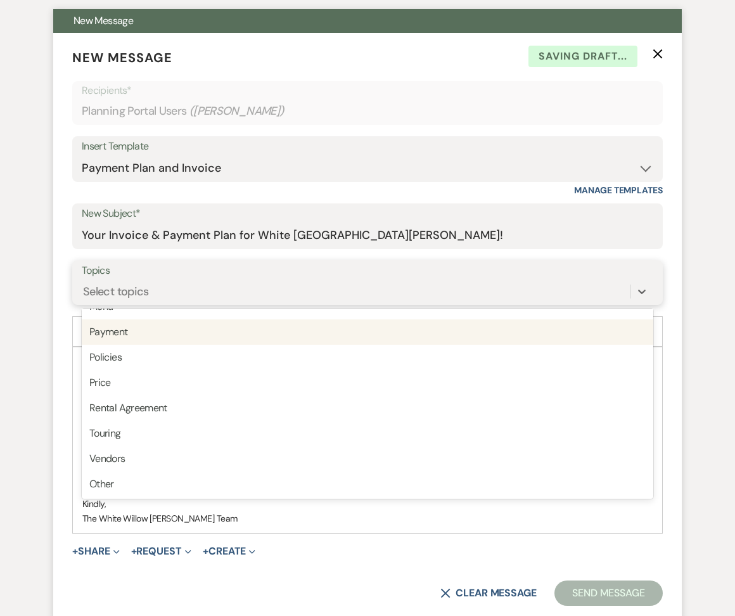
click at [134, 328] on div "Payment" at bounding box center [367, 331] width 571 height 25
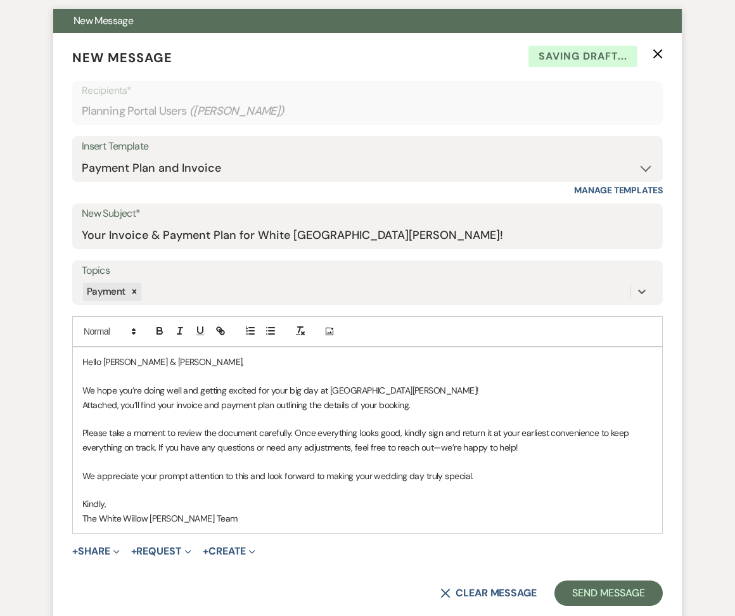
click at [89, 544] on span "+ Share Expand Doc Upload Documents Add Photo Images Pref Vendors Preferred ven…" at bounding box center [96, 551] width 48 height 15
click at [93, 549] on button "+ Share Expand" at bounding box center [96, 551] width 48 height 10
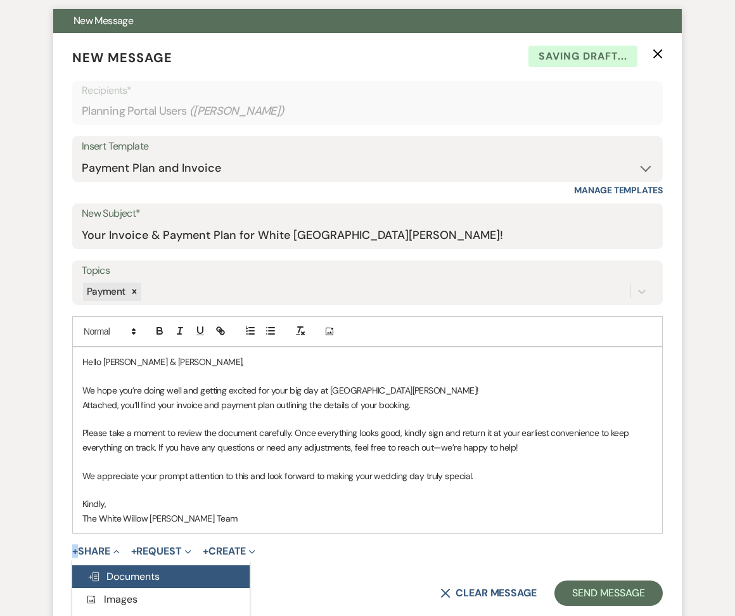
click at [129, 571] on span "Doc Upload Documents" at bounding box center [123, 576] width 72 height 13
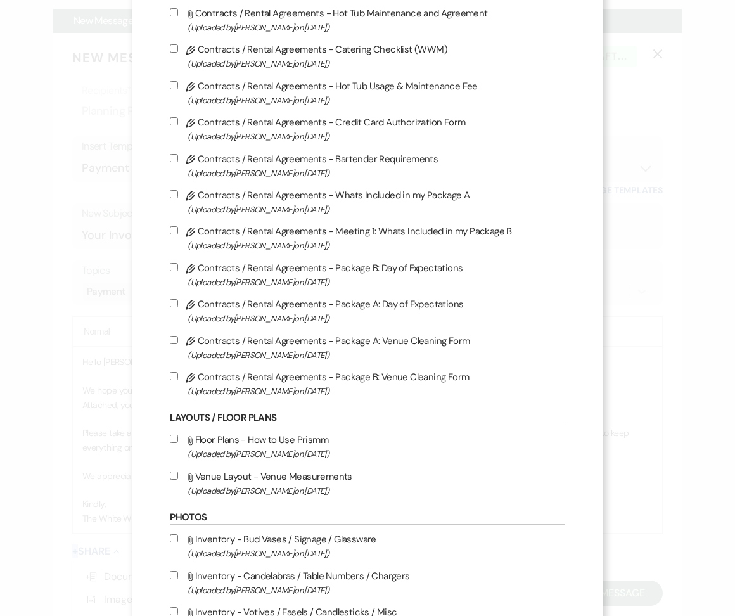
scroll to position [0, 0]
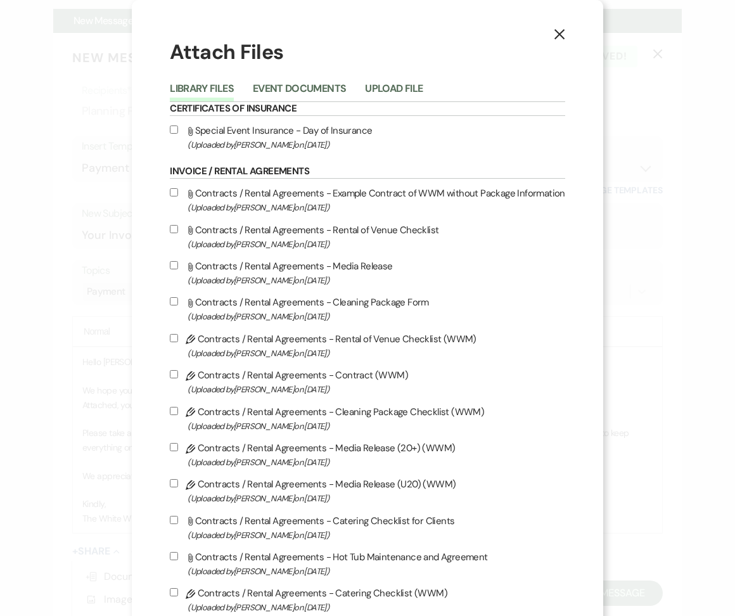
click at [319, 79] on div "Library Files Event Documents Upload File" at bounding box center [367, 88] width 395 height 27
click at [319, 91] on button "Event Documents" at bounding box center [299, 93] width 93 height 18
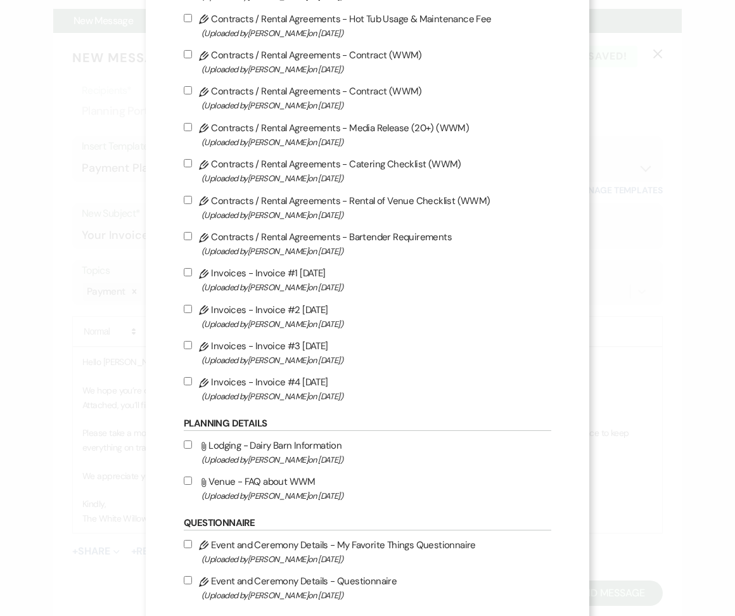
click at [269, 391] on label "Pencil Invoices - Invoice #4 [DATE] (Uploaded by [PERSON_NAME] on [DATE] )" at bounding box center [367, 389] width 367 height 30
click at [192, 385] on input "Pencil Invoices - Invoice #4 [DATE] (Uploaded by [PERSON_NAME] on [DATE] )" at bounding box center [188, 381] width 8 height 8
checkbox input "true"
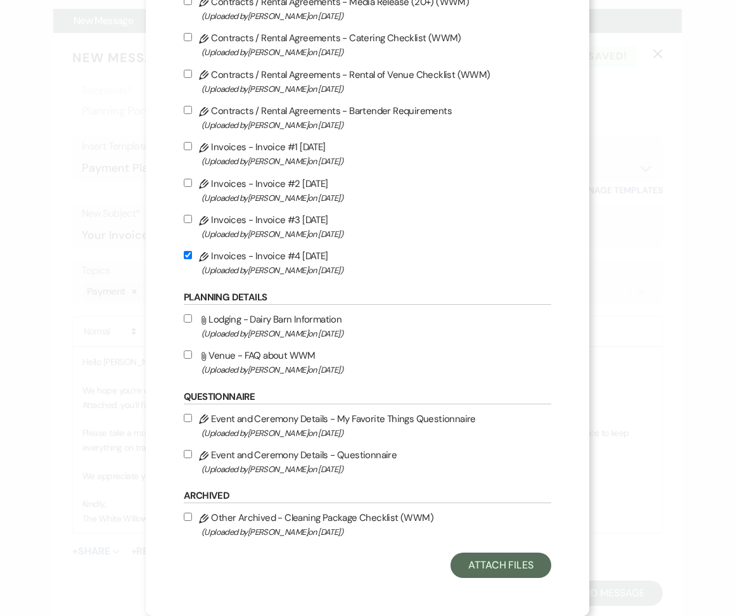
click at [505, 585] on div "X Attach Files Library Files Event Documents Upload File Invoice / Rental Agree…" at bounding box center [367, 153] width 443 height 926
click at [505, 571] on button "Attach Files" at bounding box center [500, 564] width 101 height 25
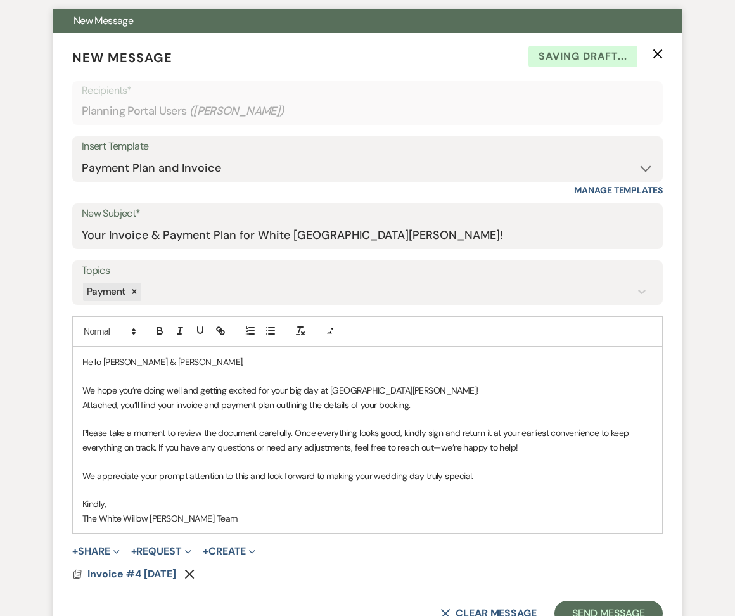
click at [621, 595] on form "New Message X Saving draft... Recipients* Planning Portal Users ( [PERSON_NAME]…" at bounding box center [367, 337] width 628 height 608
click at [614, 615] on button "Send Message" at bounding box center [608, 613] width 108 height 25
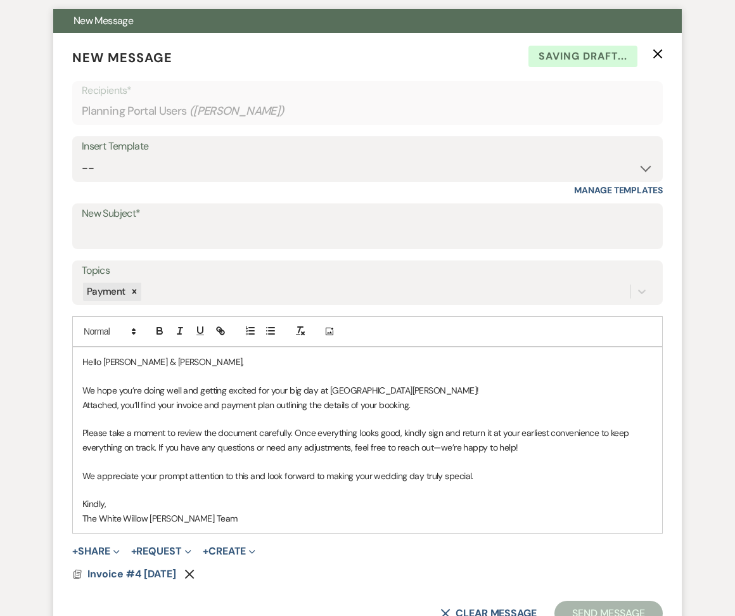
scroll to position [0, 0]
